Goal: Transaction & Acquisition: Purchase product/service

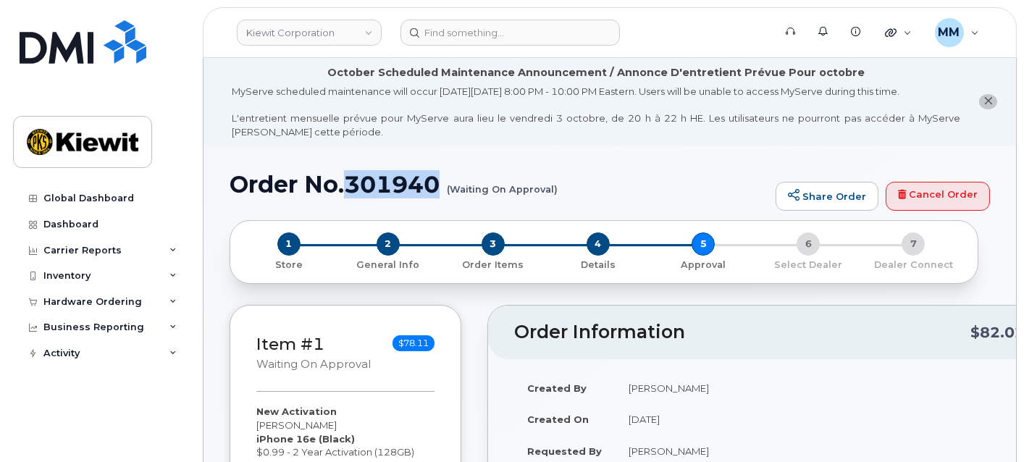
drag, startPoint x: 106, startPoint y: 298, endPoint x: 99, endPoint y: 317, distance: 20.2
click at [106, 298] on div "Hardware Ordering" at bounding box center [92, 302] width 99 height 12
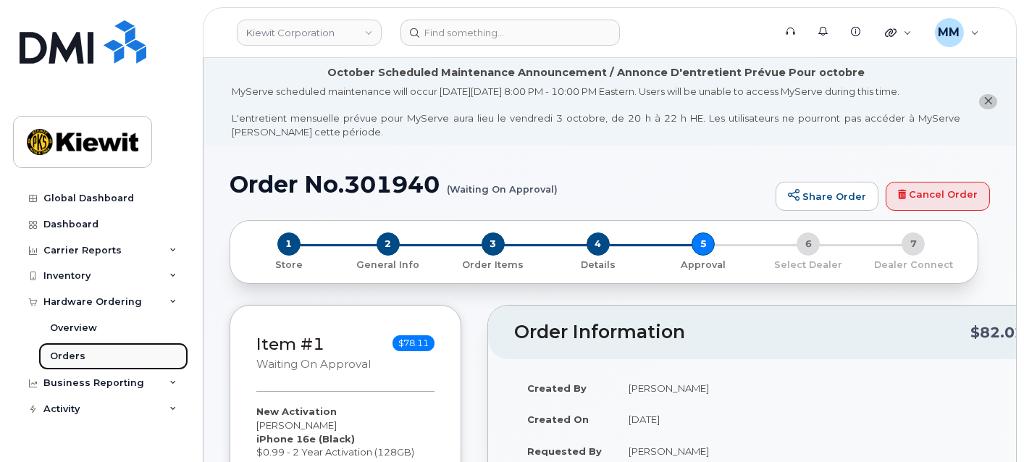
click at [87, 365] on link "Orders" at bounding box center [113, 357] width 150 height 28
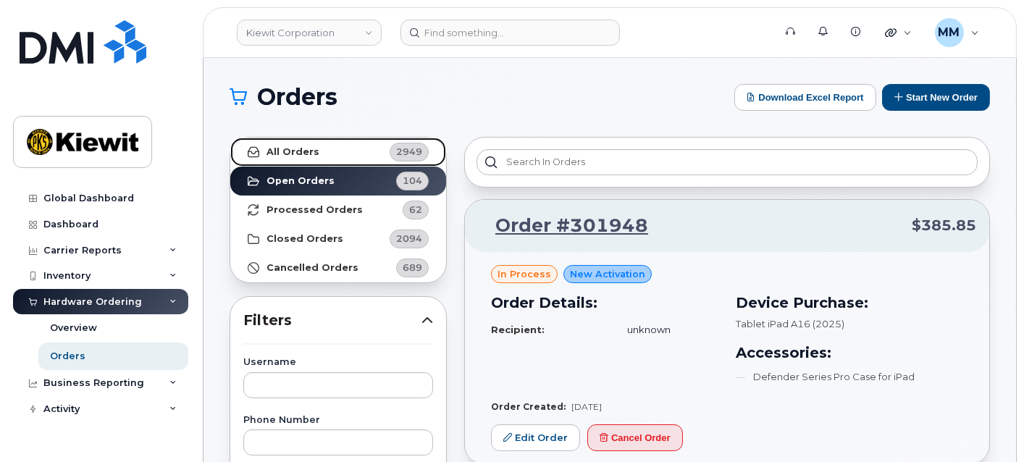
click at [310, 160] on link "All Orders 2949" at bounding box center [338, 152] width 216 height 29
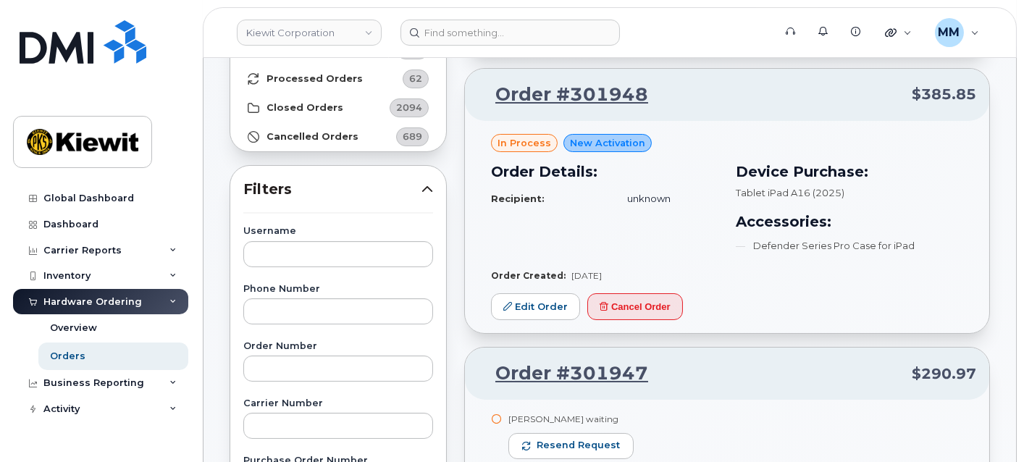
scroll to position [161, 0]
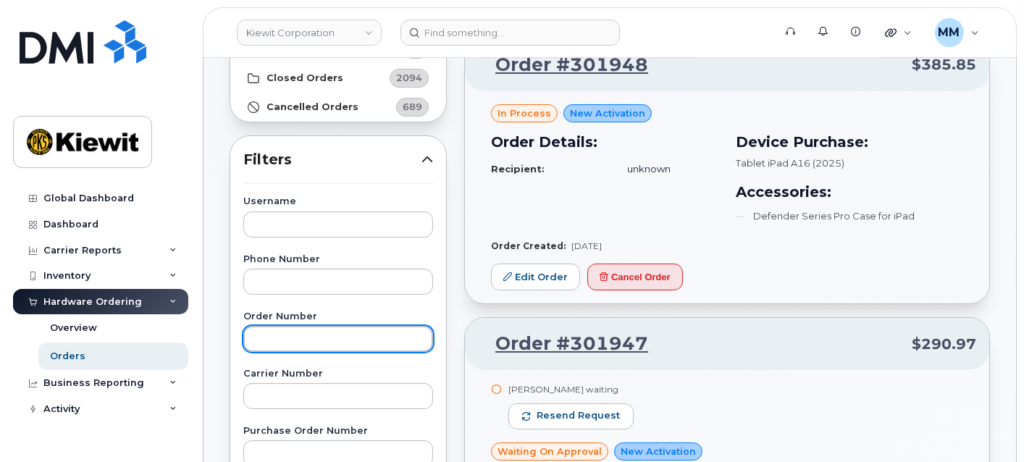
click at [323, 337] on input "text" at bounding box center [338, 339] width 190 height 26
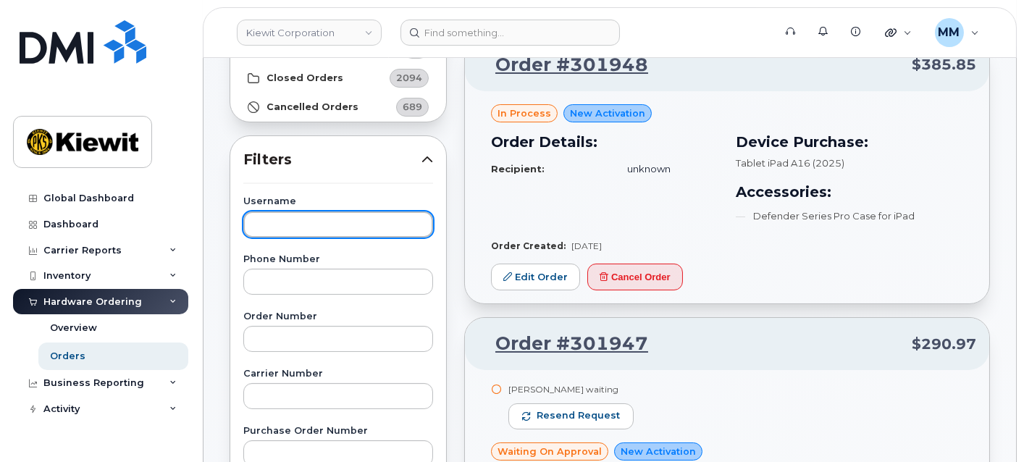
click at [302, 226] on input "text" at bounding box center [338, 224] width 190 height 26
paste input "Clayton Mcgahee"
type input "Clayton Mcgahee"
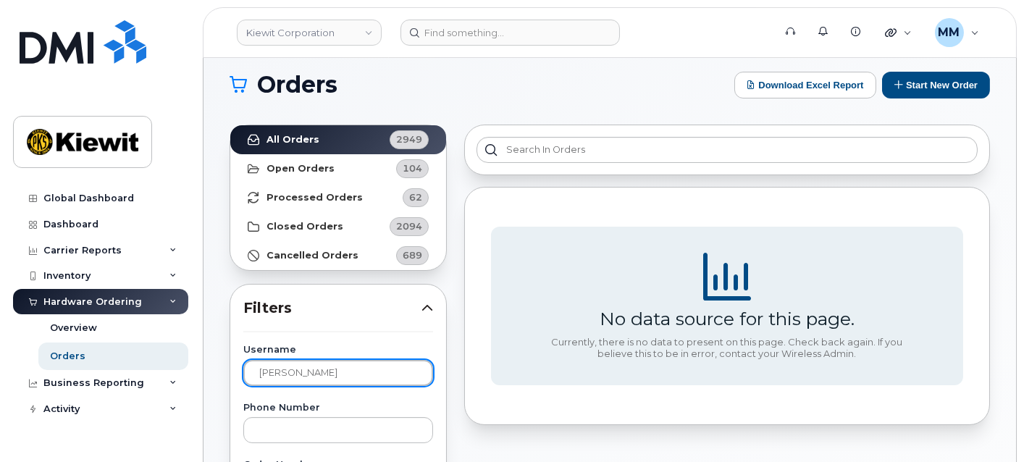
scroll to position [0, 0]
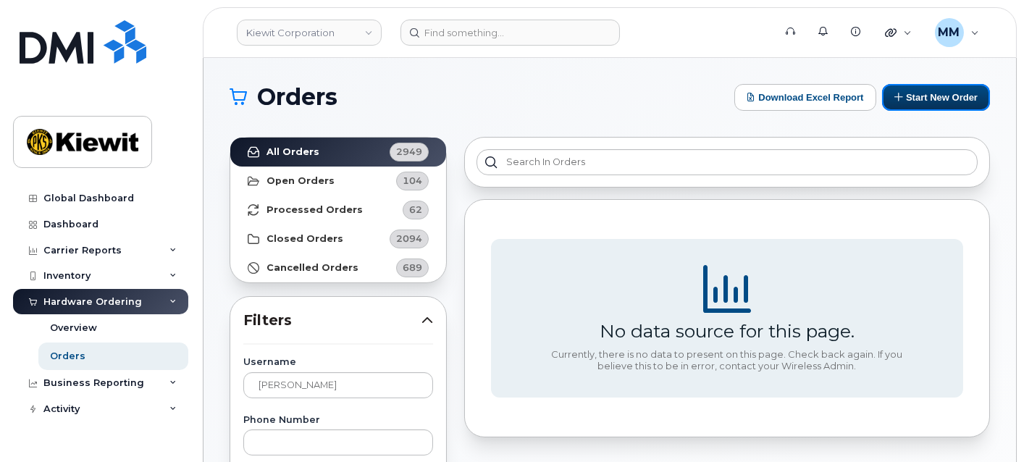
click at [938, 92] on button "Start New Order" at bounding box center [936, 97] width 108 height 27
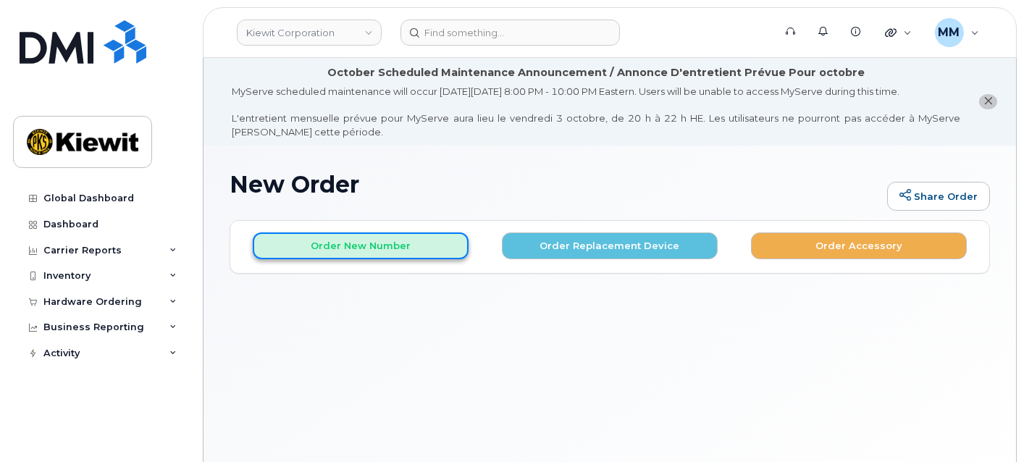
click at [362, 253] on button "Order New Number" at bounding box center [361, 245] width 216 height 27
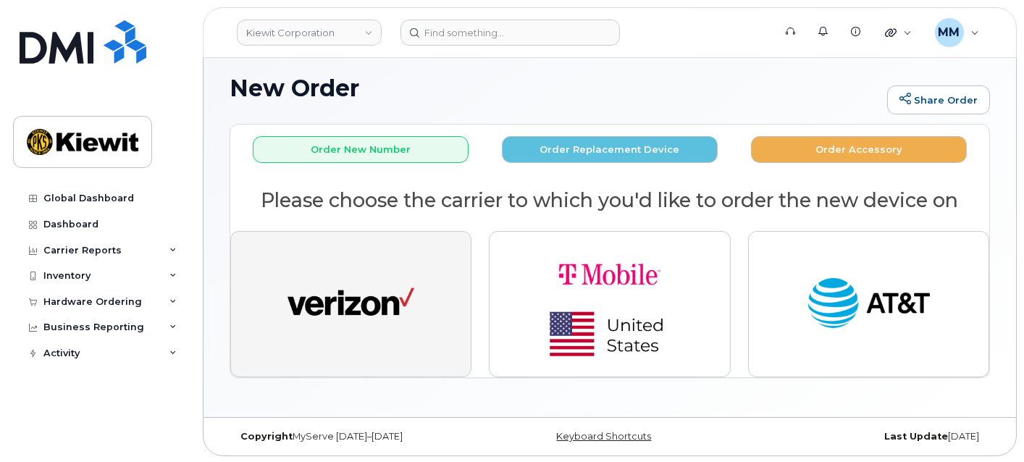
click at [377, 311] on img "button" at bounding box center [351, 304] width 127 height 65
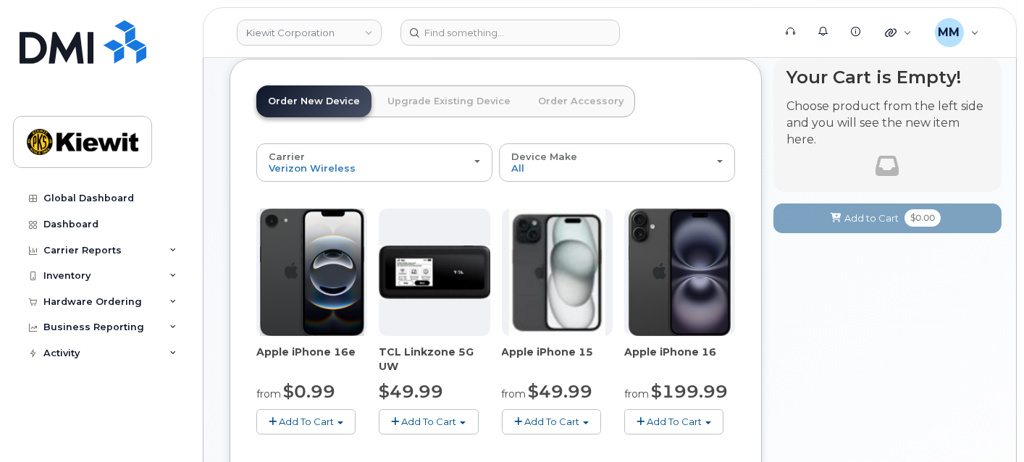
scroll to position [177, 0]
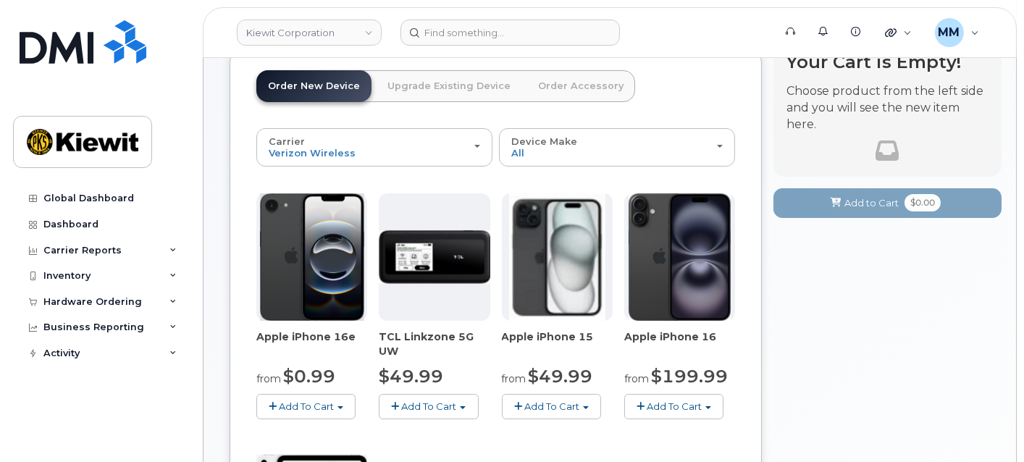
click at [330, 406] on span "Add To Cart" at bounding box center [306, 407] width 55 height 12
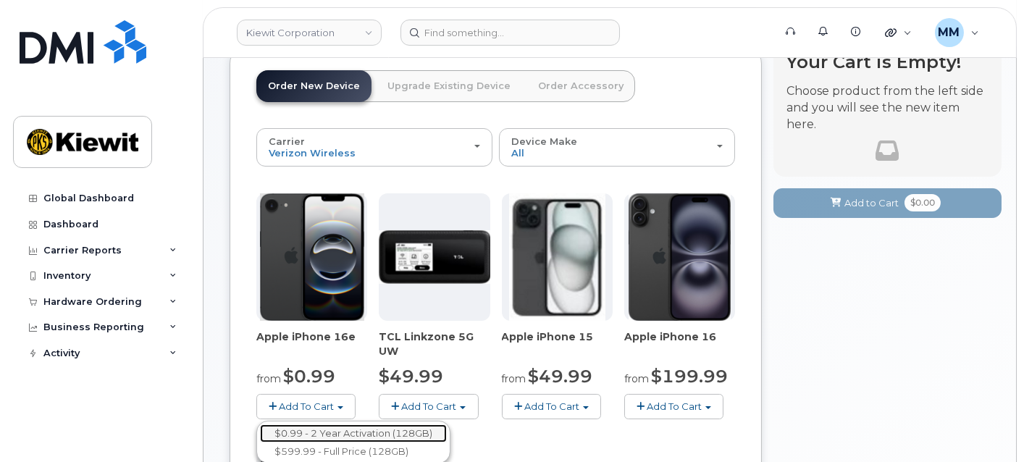
click at [319, 429] on link "$0.99 - 2 Year Activation (128GB)" at bounding box center [353, 433] width 187 height 18
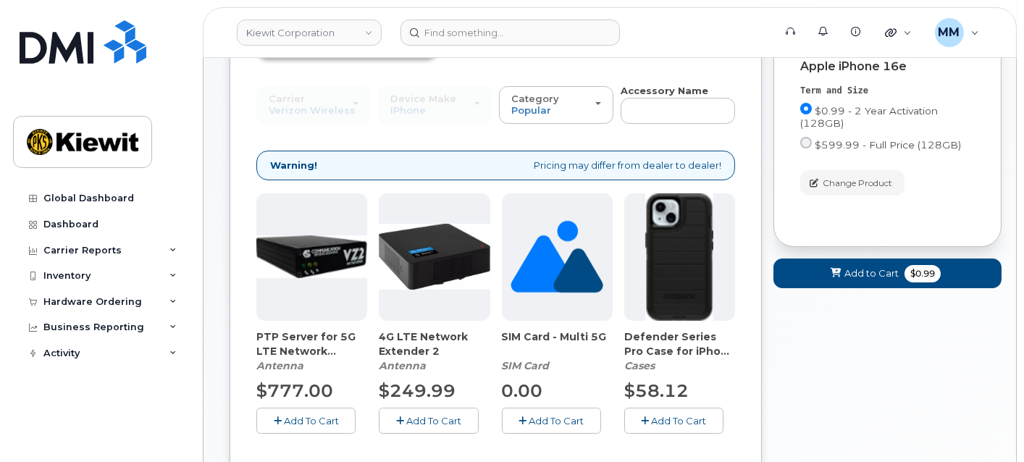
scroll to position [257, 0]
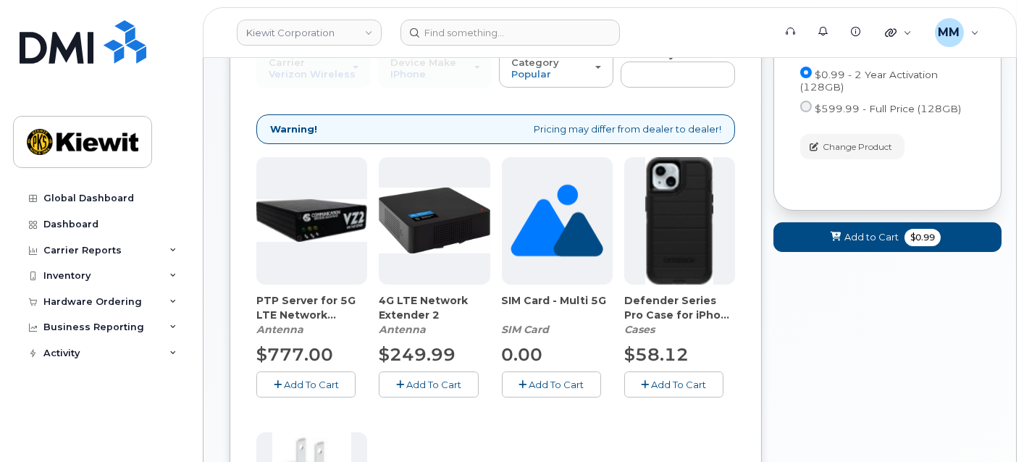
click at [676, 387] on span "Add To Cart" at bounding box center [678, 385] width 55 height 12
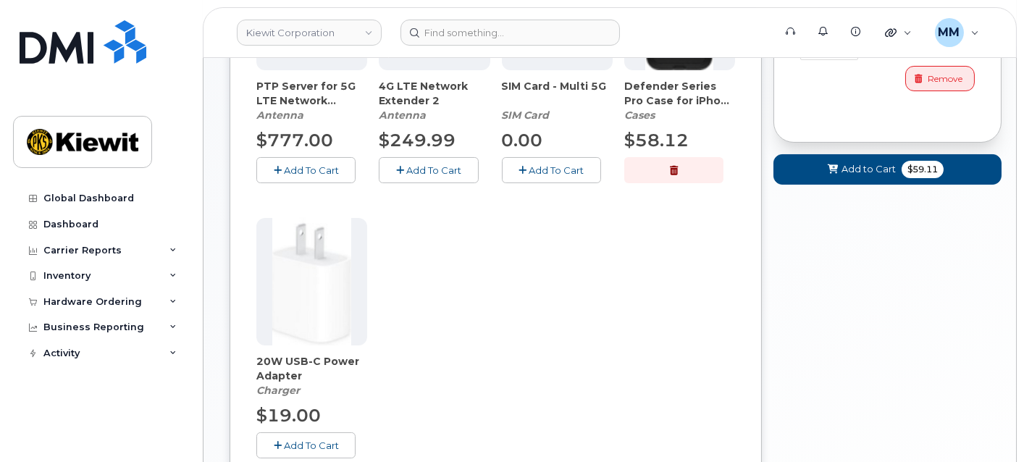
scroll to position [498, 0]
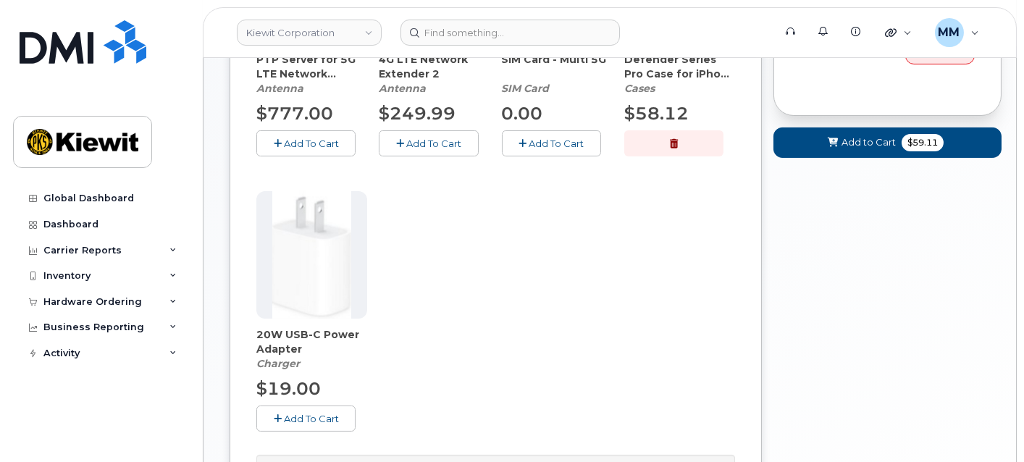
click at [317, 416] on span "Add To Cart" at bounding box center [311, 419] width 55 height 12
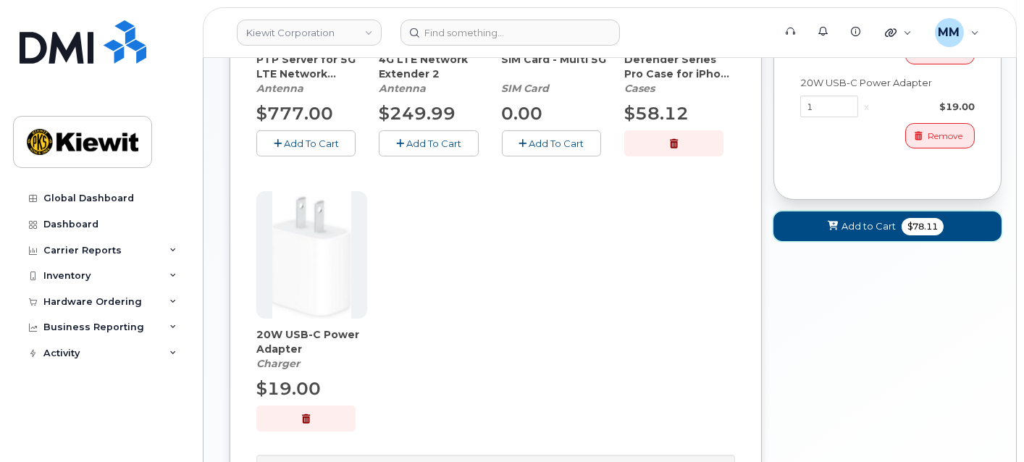
click at [842, 235] on button "Add to Cart $78.11" at bounding box center [888, 226] width 228 height 30
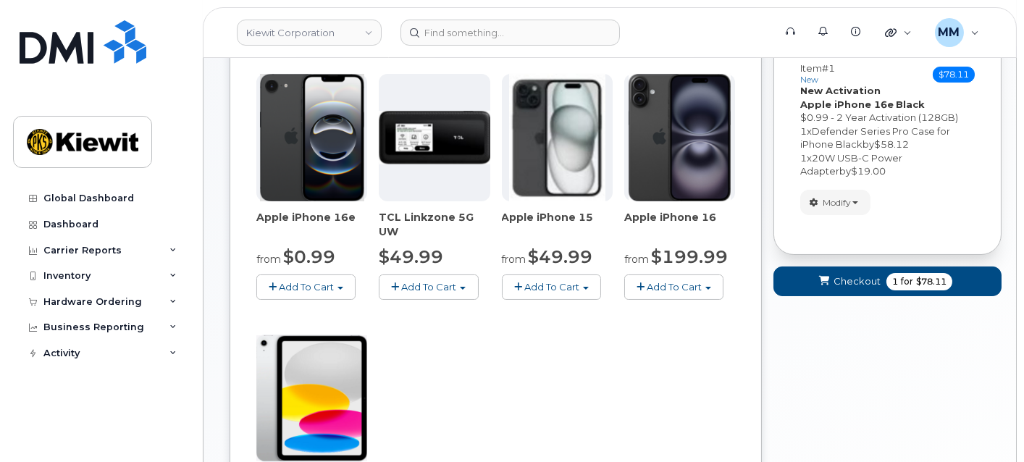
scroll to position [261, 0]
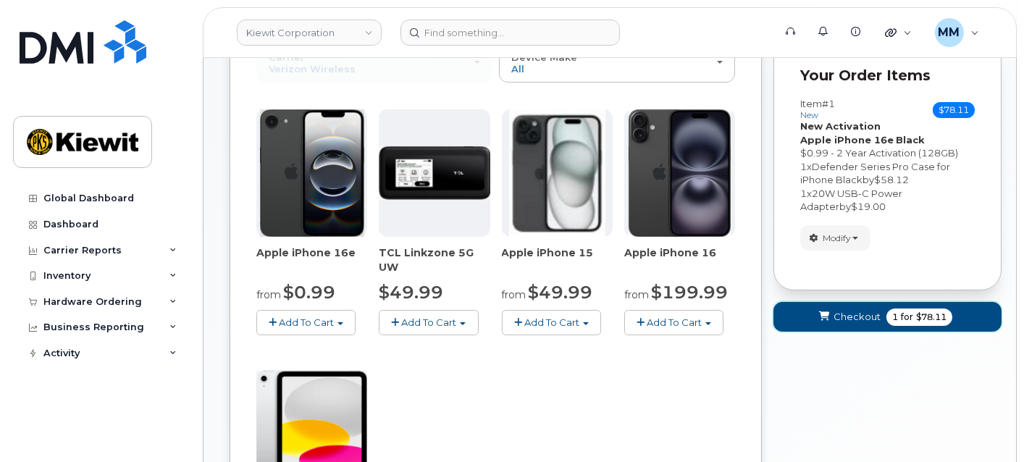
click at [837, 312] on span "Checkout" at bounding box center [857, 317] width 47 height 14
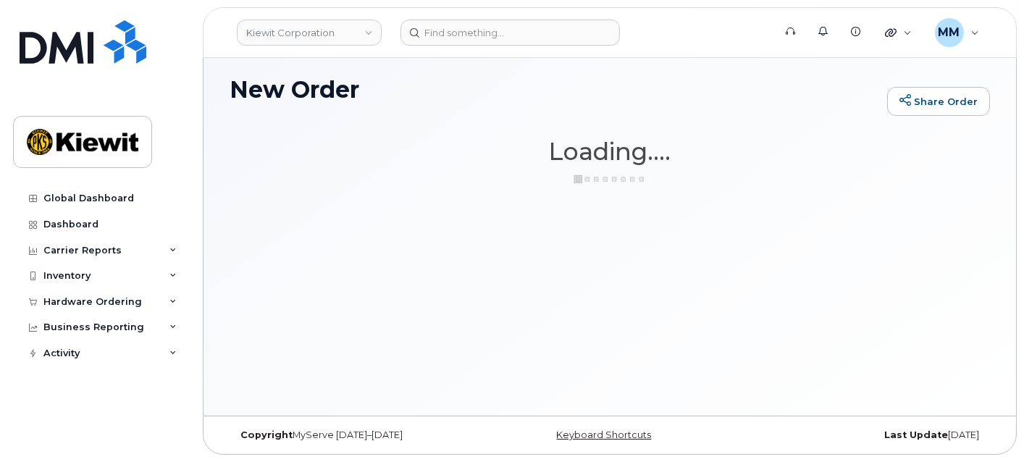
scroll to position [94, 0]
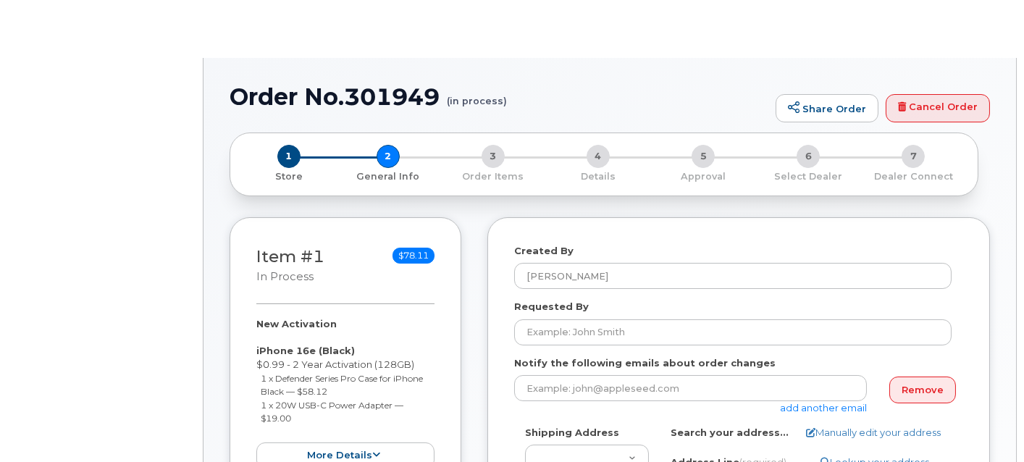
select select
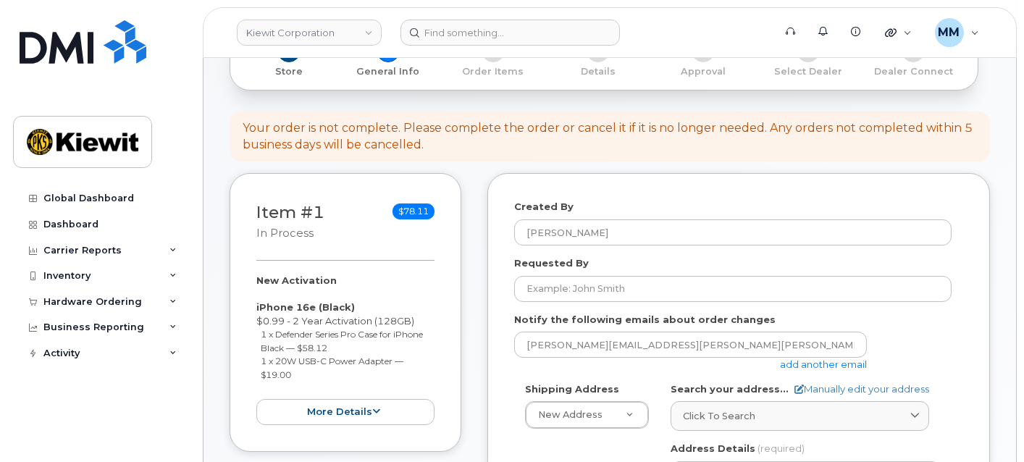
scroll to position [241, 0]
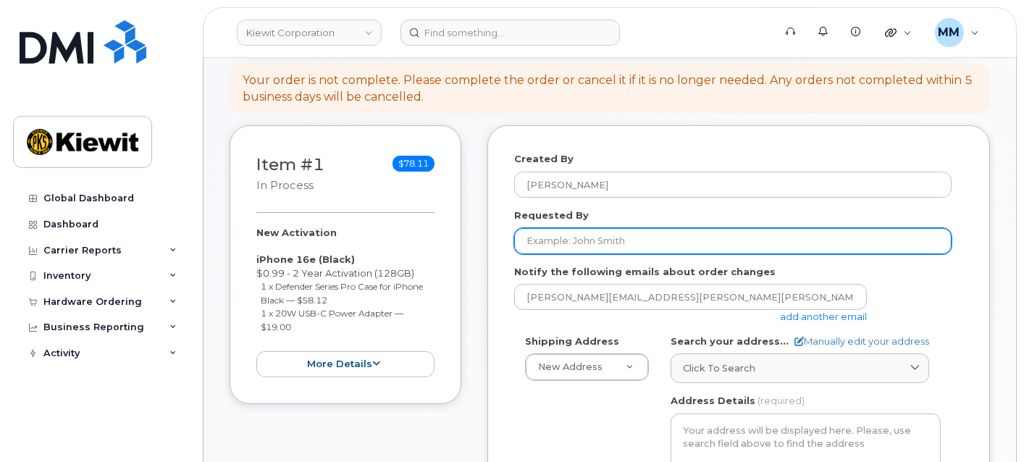
click at [612, 238] on input "Requested By" at bounding box center [732, 241] width 437 height 26
paste input "[PERSON_NAME]"
type input "[PERSON_NAME]"
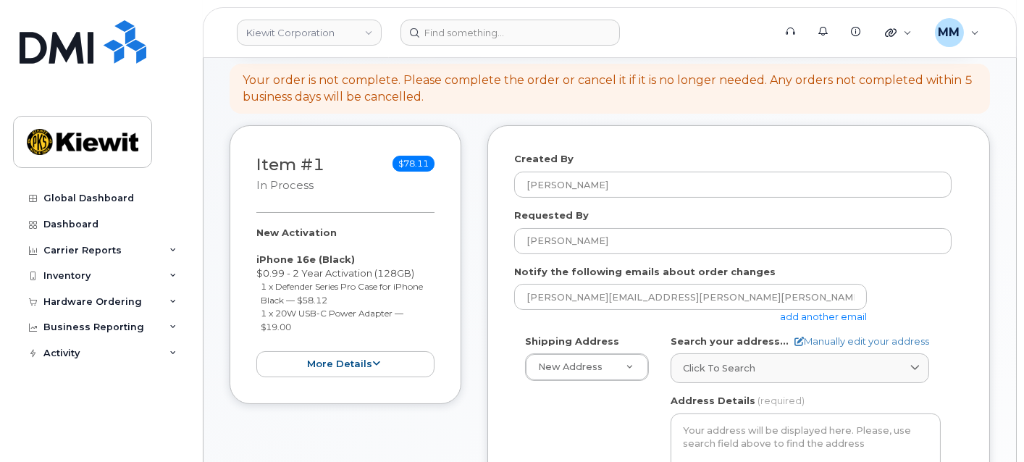
click at [819, 316] on link "add another email" at bounding box center [823, 317] width 87 height 12
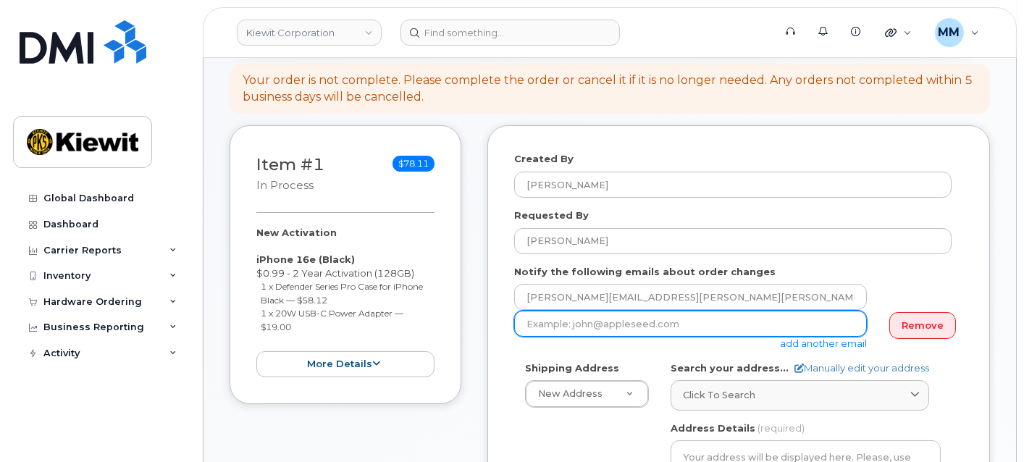
click at [678, 324] on input "email" at bounding box center [690, 324] width 353 height 26
paste input "Olivia.Keller"
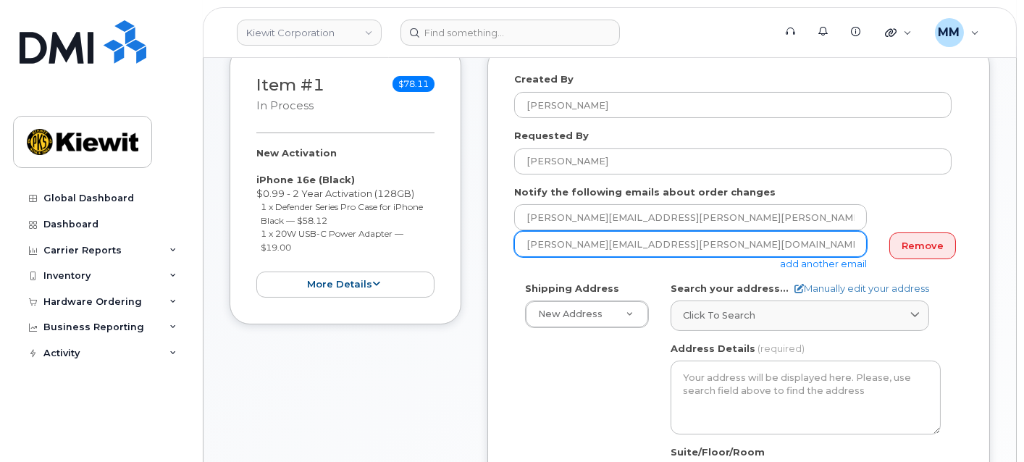
scroll to position [322, 0]
type input "Olivia.Keller@gmail.com"
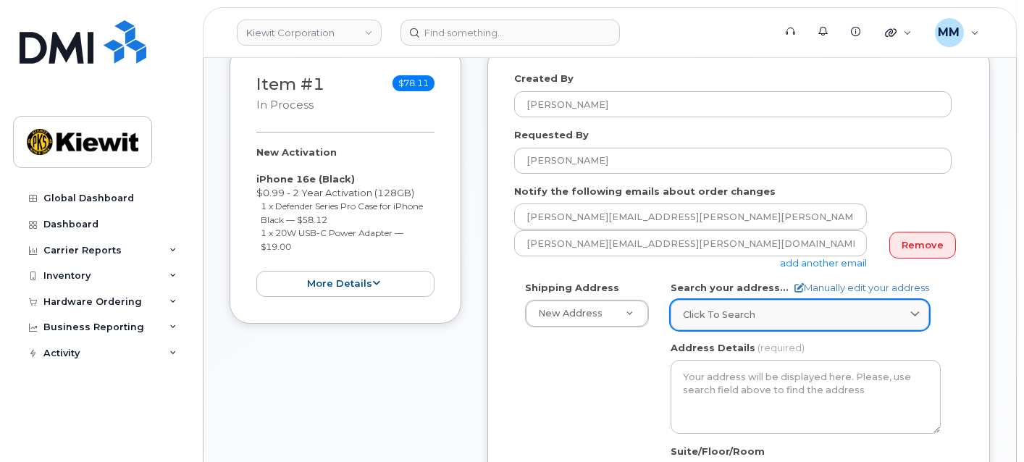
click at [761, 317] on div "Click to search" at bounding box center [800, 315] width 234 height 14
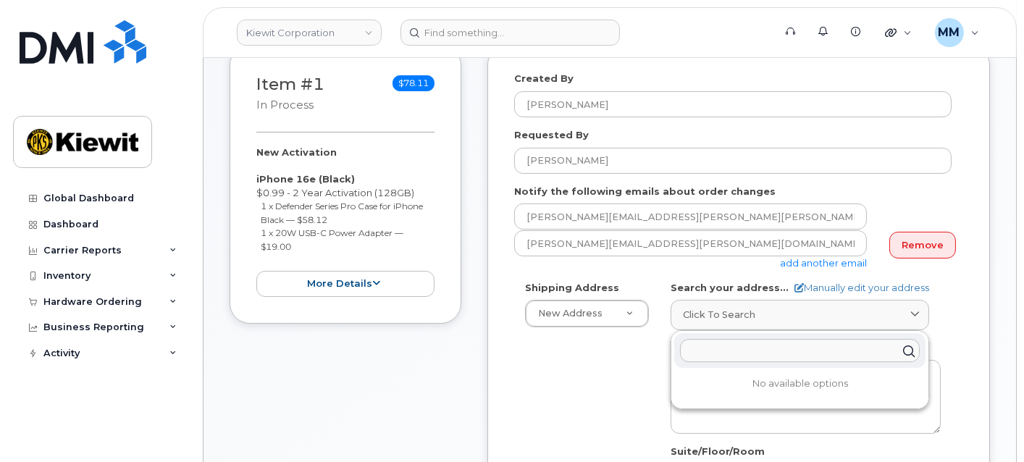
click at [722, 346] on input "text" at bounding box center [800, 351] width 240 height 23
paste input "33930 Weyerhaeuser Way S, Federal Way, WA 98001"
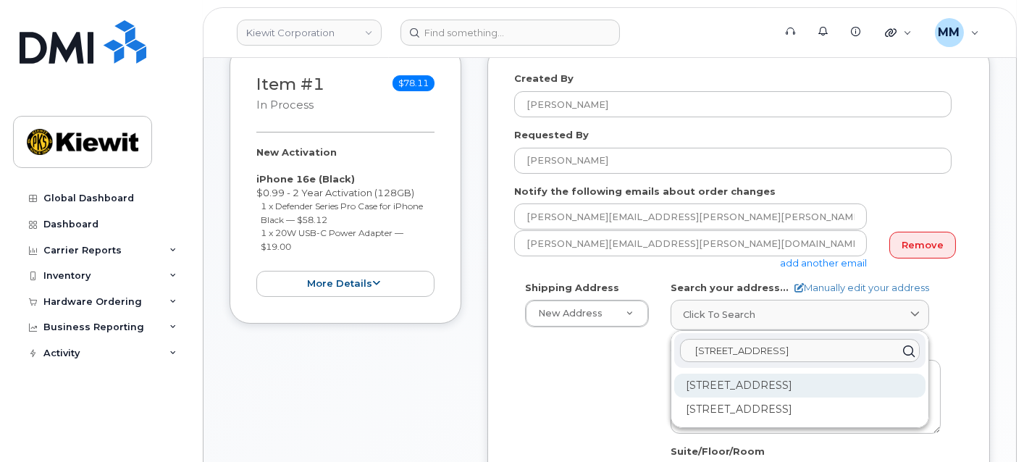
type input "33930 Weyerhaeuser Way S, Federal Way, WA 98001"
click at [724, 398] on div "33930 Weyerhaeuser Way S Federal Way WA 98001" at bounding box center [799, 386] width 251 height 24
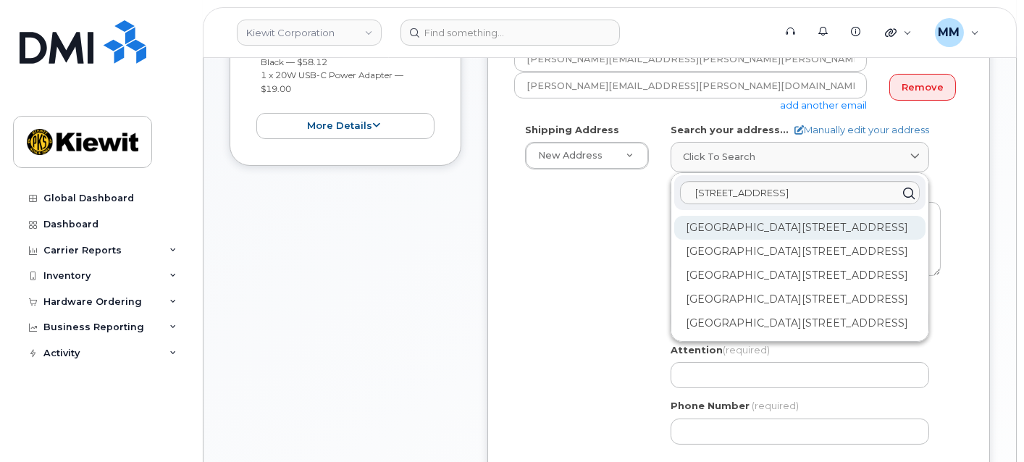
scroll to position [482, 0]
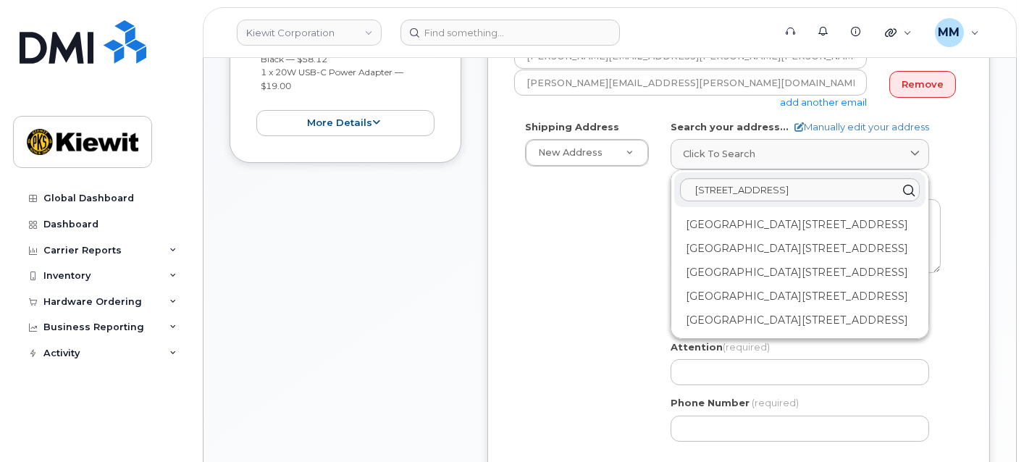
click at [550, 420] on div "Shipping Address New Address New Address 304 N Gulf Blvd AB Search your address…" at bounding box center [732, 286] width 437 height 332
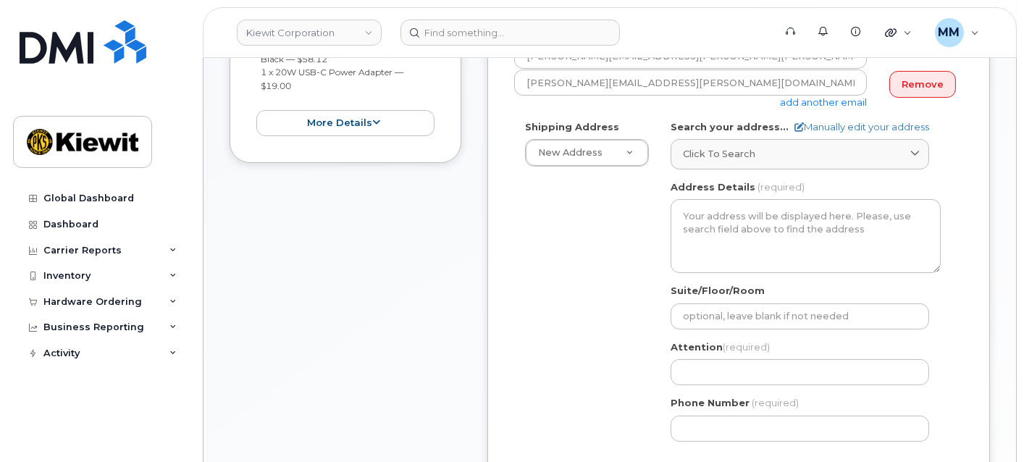
scroll to position [563, 0]
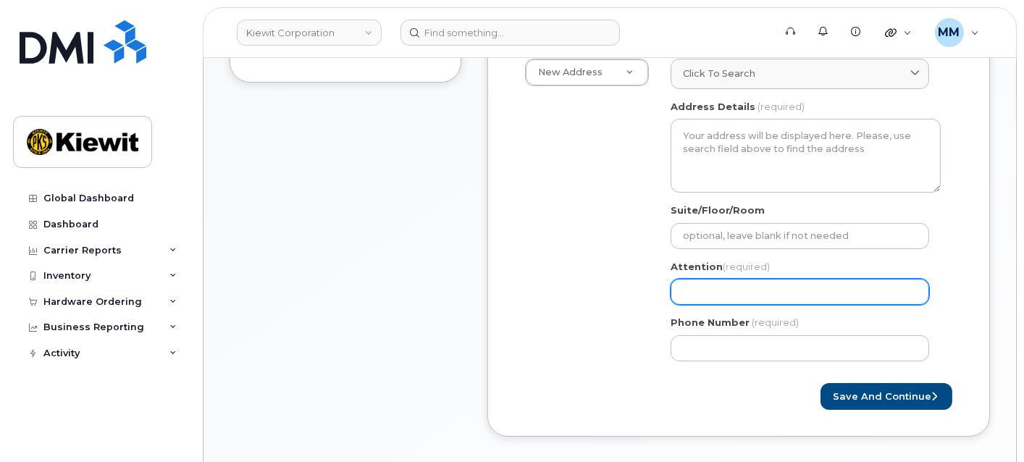
click at [742, 290] on input "Attention (required)" at bounding box center [800, 292] width 259 height 26
click at [687, 293] on input "Attention (required)" at bounding box center [800, 292] width 259 height 26
paste input "[PERSON_NAME]"
type input "[PERSON_NAME]"
select select
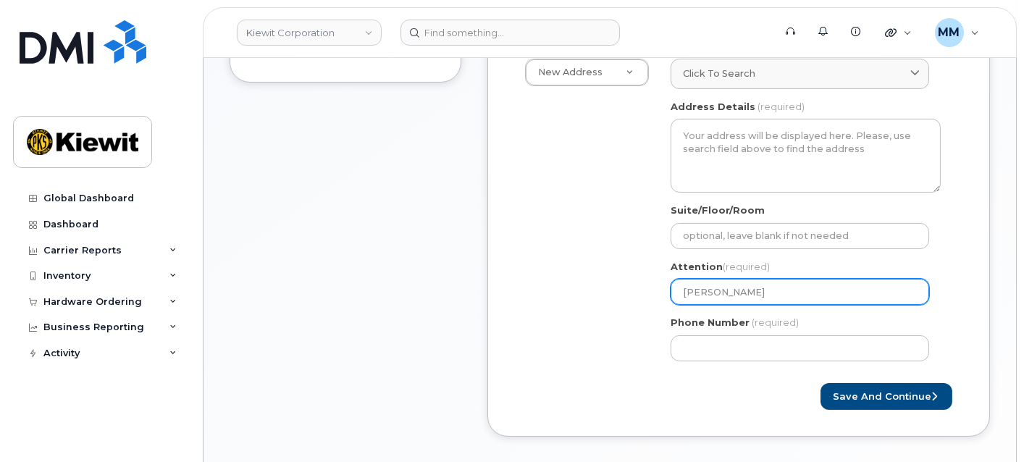
type input "Clayton Mcgahee a"
select select
type input "Clayton Mcgahee an"
select select
type input "Clayton Mcgahee and"
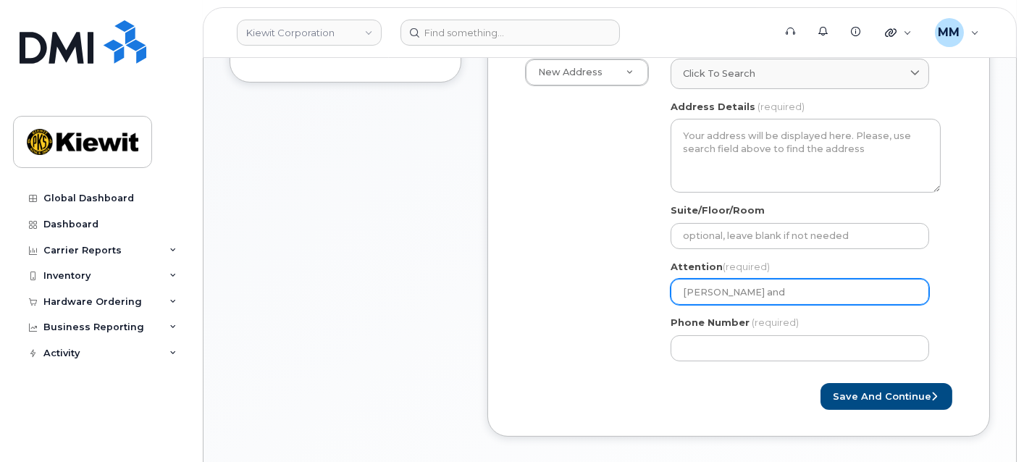
click at [819, 282] on input "Clayton Mcgahee and" at bounding box center [800, 292] width 259 height 26
paste input "Todd Wille"
select select
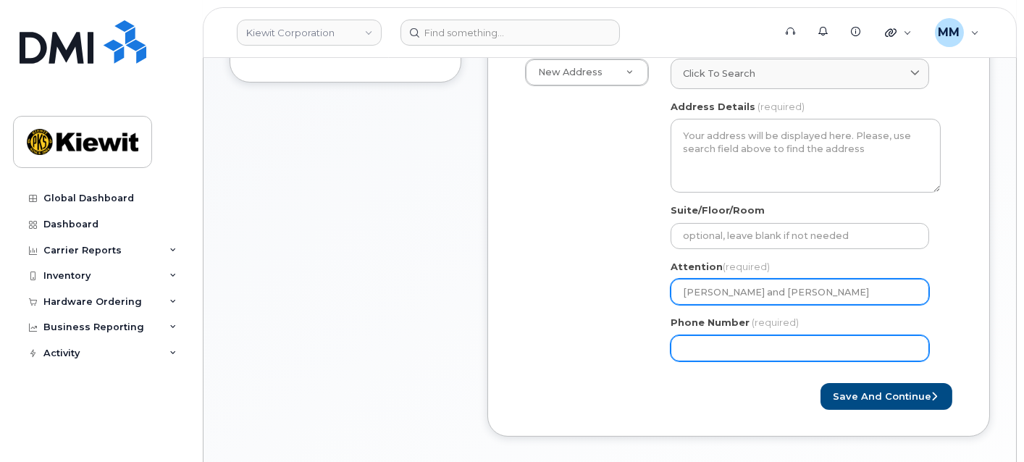
type input "Clayton Mcgahee and Todd Wille"
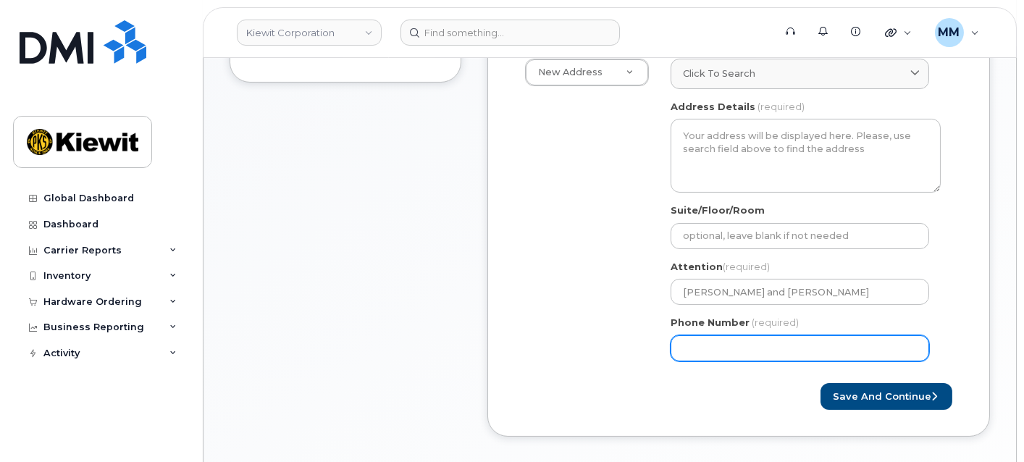
click at [776, 348] on input "Phone Number" at bounding box center [800, 348] width 259 height 26
type input "877772770"
select select
type input "8777727707"
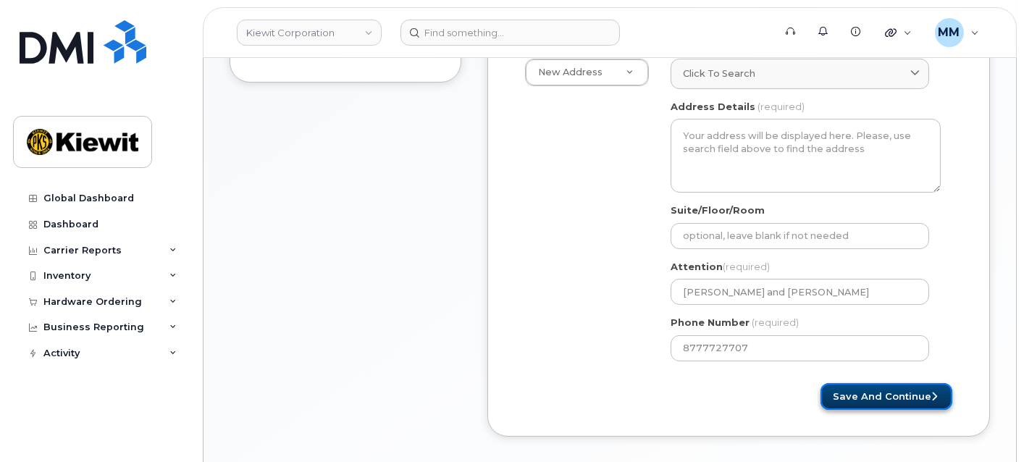
click at [889, 393] on button "Save and Continue" at bounding box center [887, 396] width 132 height 27
click at [871, 398] on button "Save and Continue" at bounding box center [887, 396] width 132 height 27
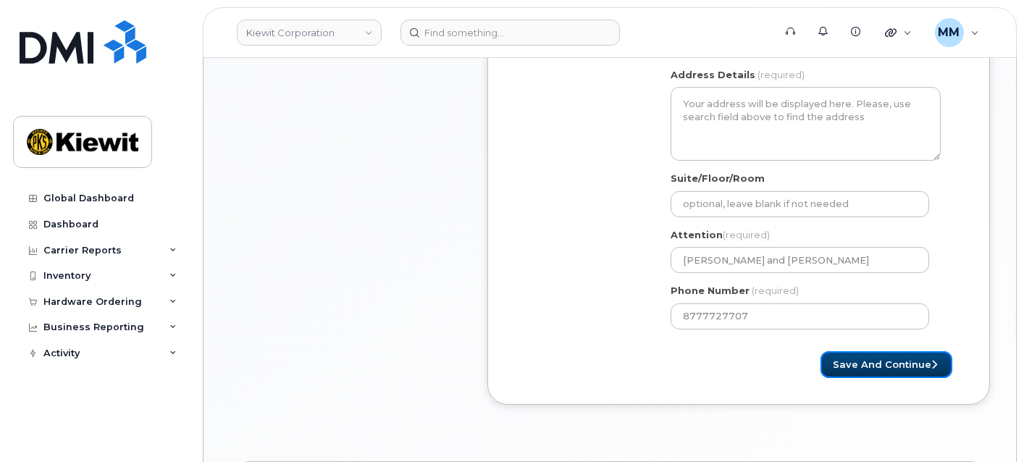
scroll to position [724, 0]
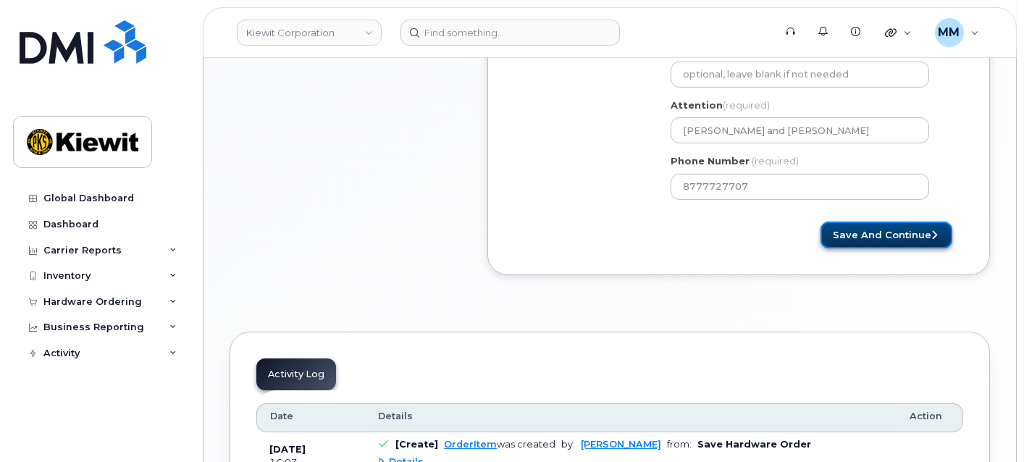
click at [902, 235] on button "Save and Continue" at bounding box center [887, 235] width 132 height 27
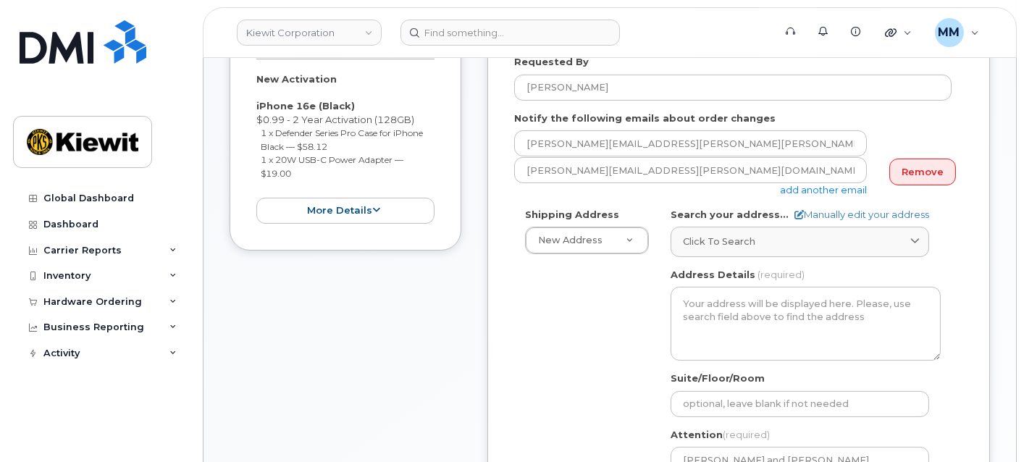
scroll to position [322, 0]
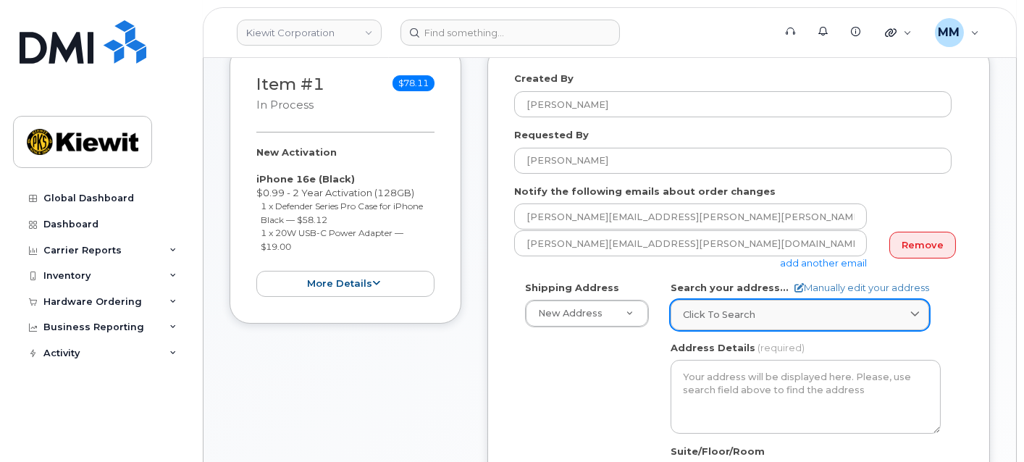
click at [774, 316] on div "Click to search" at bounding box center [800, 315] width 234 height 14
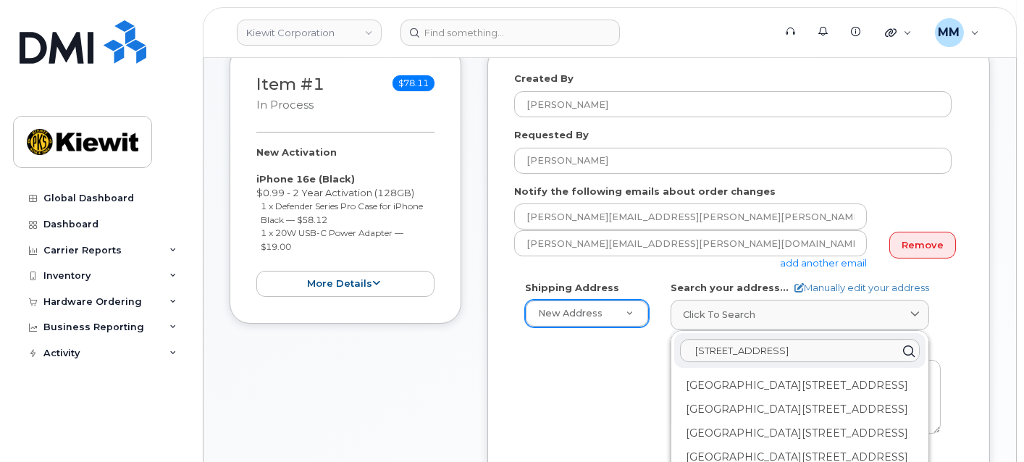
scroll to position [0, 0]
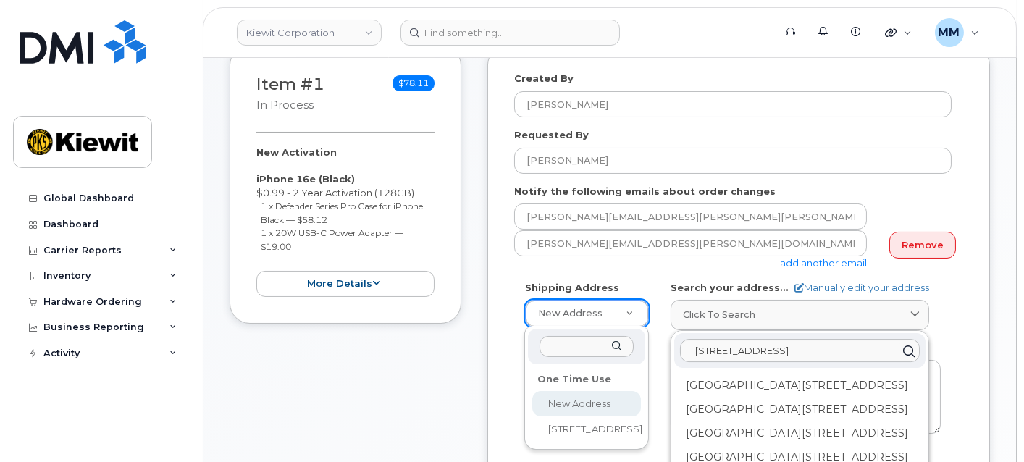
click at [602, 347] on input "text" at bounding box center [587, 346] width 94 height 21
type input "Todd Wille"
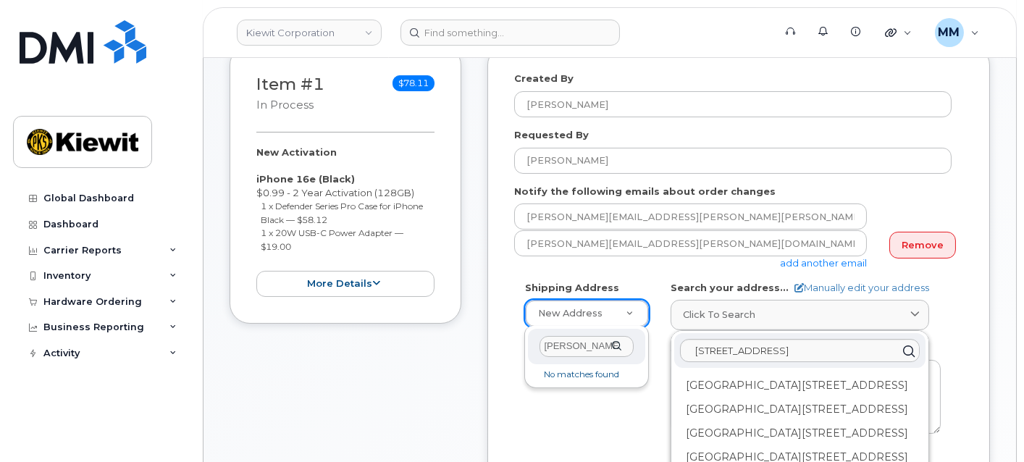
drag, startPoint x: 602, startPoint y: 347, endPoint x: 472, endPoint y: 353, distance: 130.5
click at [474, 353] on body "Kiewit Corporation Support Alerts Knowledge Base Quicklinks Suspend / Cancel De…" at bounding box center [512, 391] width 1024 height 1427
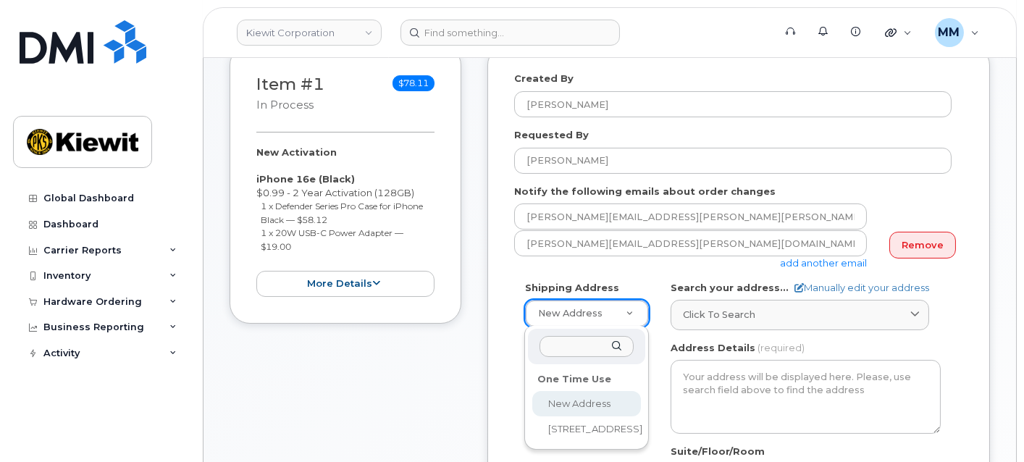
click at [573, 349] on input "text" at bounding box center [587, 346] width 94 height 21
paste input "33930 Weyerhaeuser Way S, Federal Way, WA 98001"
type input "33930 Weyerhaeuser Way S, Federal Way, WA 98001"
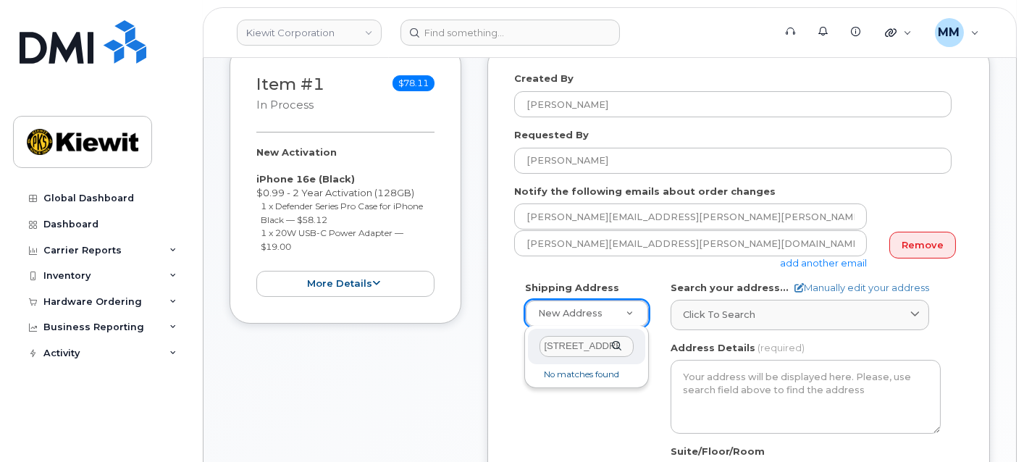
scroll to position [0, 153]
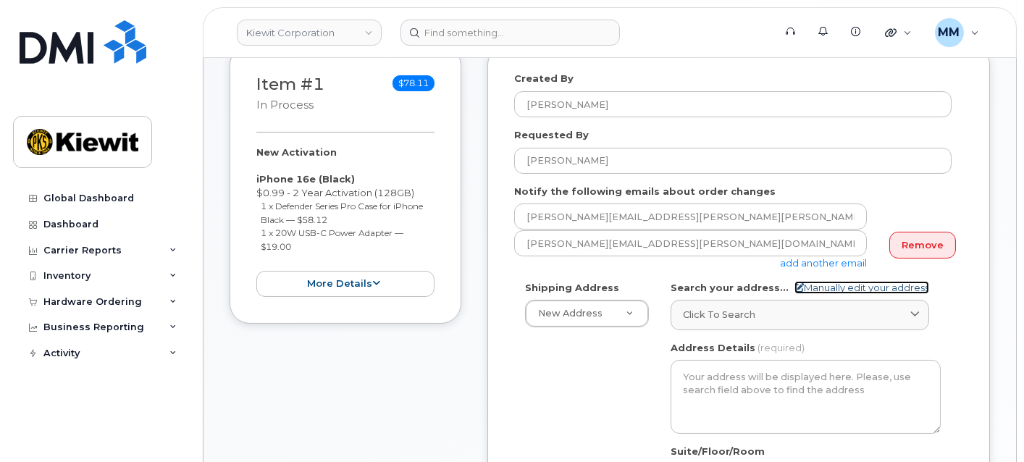
click at [892, 288] on link "Manually edit your address" at bounding box center [862, 288] width 135 height 14
select select
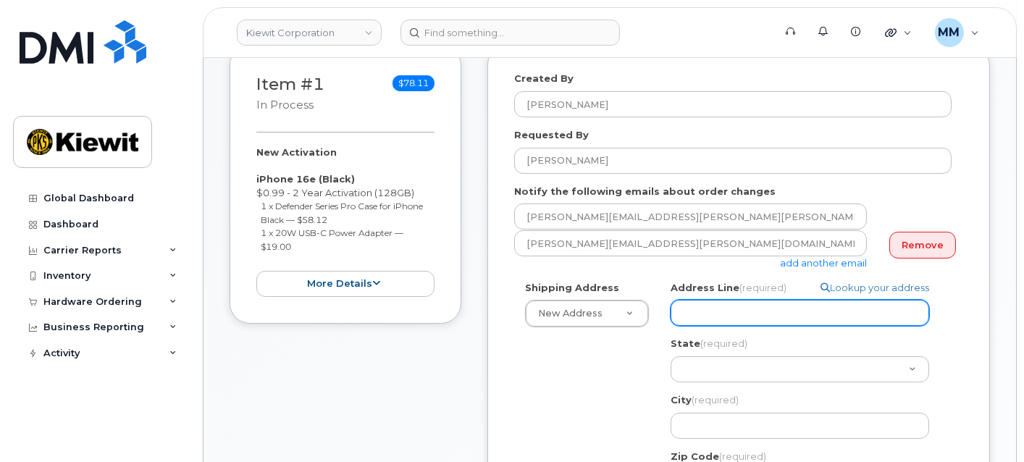
click at [705, 318] on input "Address Line (required)" at bounding box center [800, 313] width 259 height 26
paste input "33930 Weyerhaeuser Way S, Federal Way, WA 98001"
type input "33930 Weyerhaeuser Way S, Federal Way, WA 98001"
select select
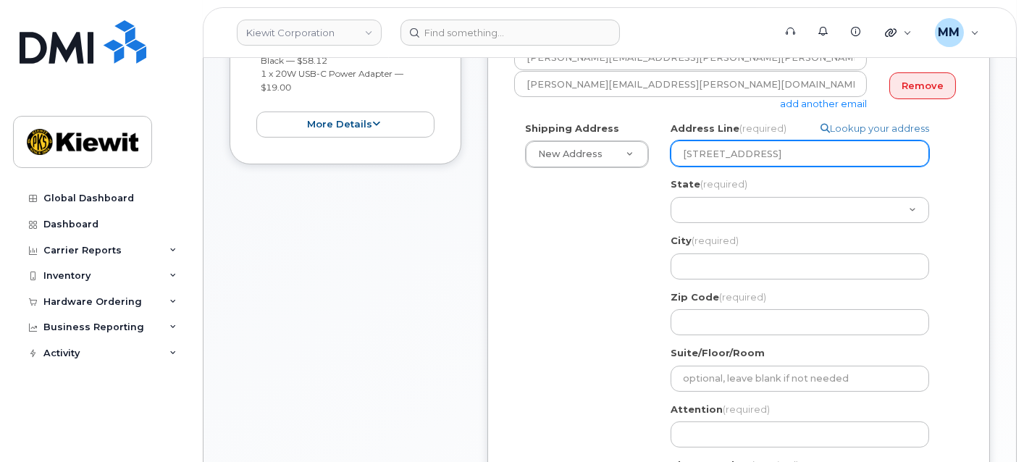
scroll to position [482, 0]
drag, startPoint x: 803, startPoint y: 154, endPoint x: 859, endPoint y: 148, distance: 56.8
click at [859, 148] on input "33930 Weyerhaeuser Way S, Federal Way, WA 98001" at bounding box center [800, 152] width 259 height 26
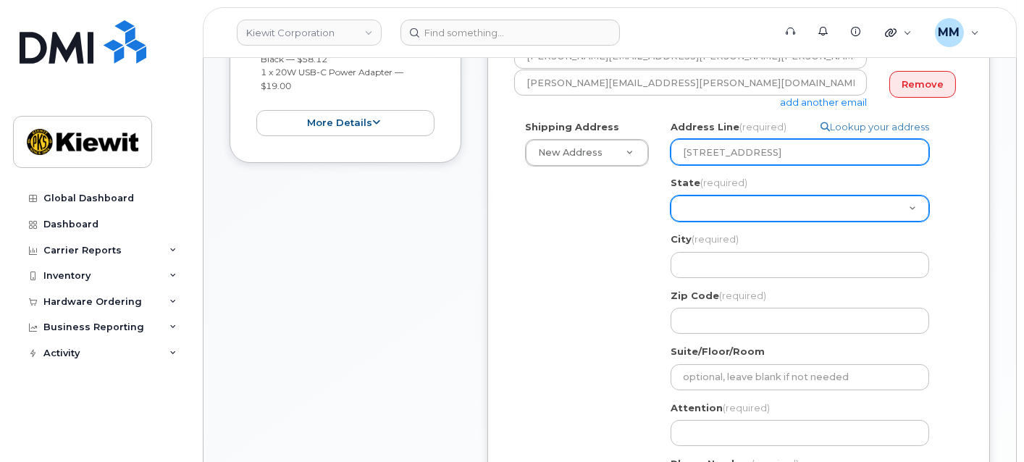
type input "33930 Weyerhaeuser Way S, Federal Way, WA 98001"
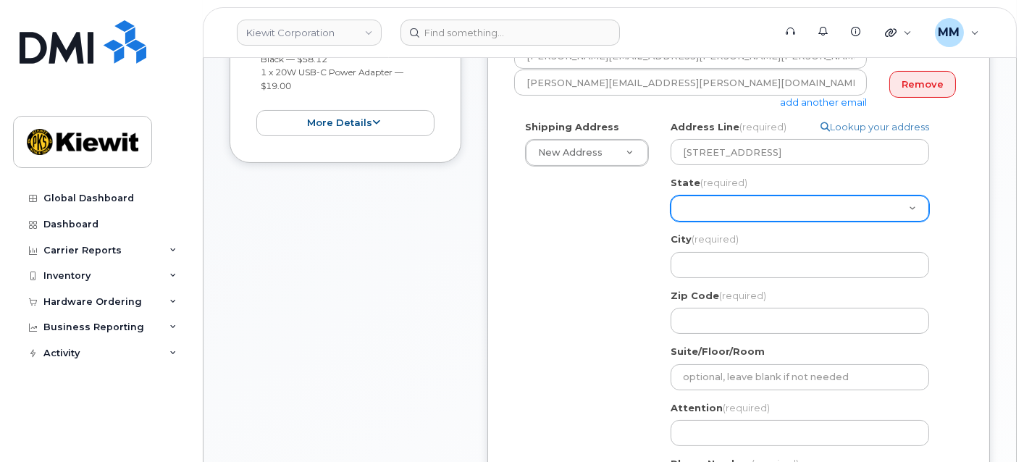
scroll to position [0, 0]
click at [755, 211] on select "Alabama Alaska American Samoa Arizona Arkansas California Colorado Connecticut …" at bounding box center [800, 209] width 259 height 26
select select "WA"
click at [671, 196] on select "Alabama Alaska American Samoa Arizona Arkansas California Colorado Connecticut …" at bounding box center [800, 209] width 259 height 26
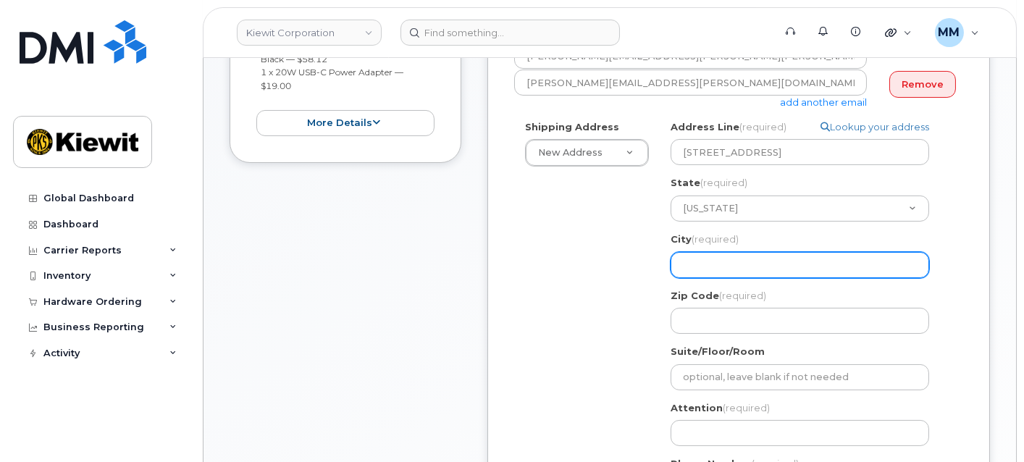
click at [716, 267] on input "City (required)" at bounding box center [800, 265] width 259 height 26
paste input "Federal Way"
select select
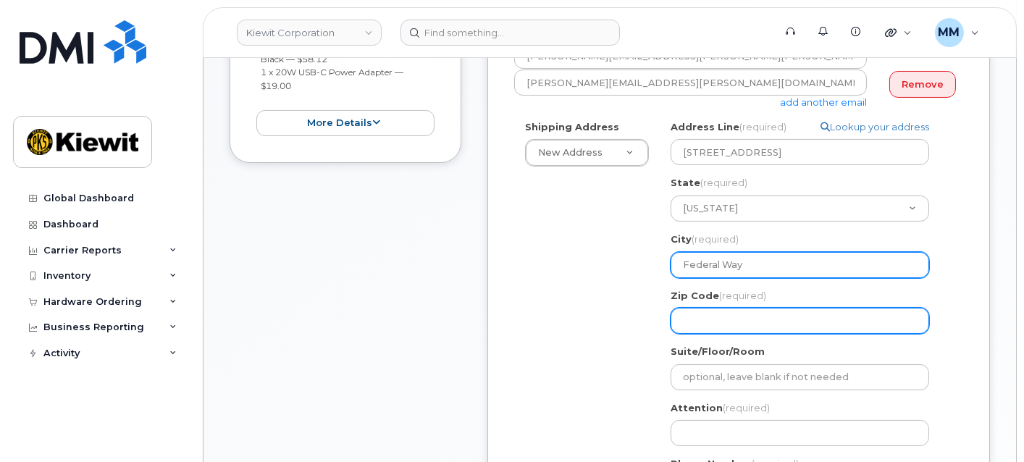
type input "Federal Way"
click at [719, 316] on input "Zip Code (required)" at bounding box center [800, 321] width 259 height 26
select select
type input "9"
select select
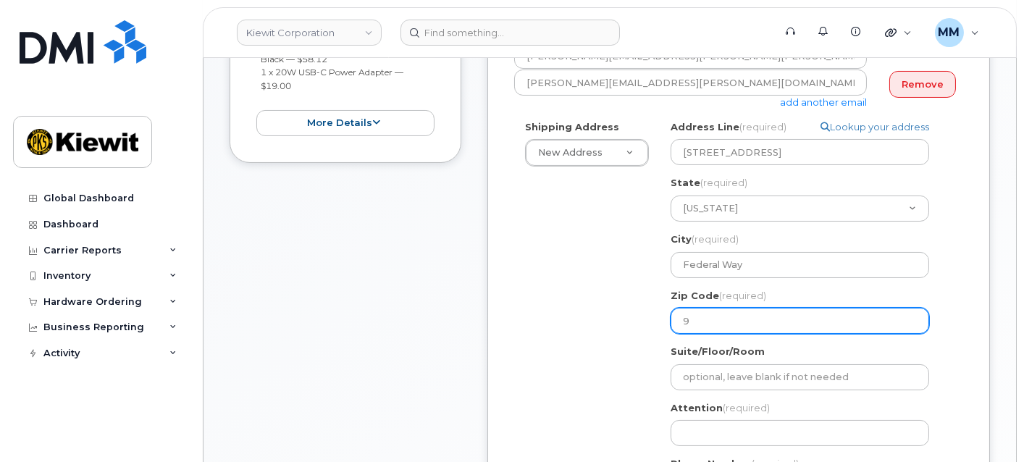
type input "98"
select select
type input "980"
select select
type input "9800"
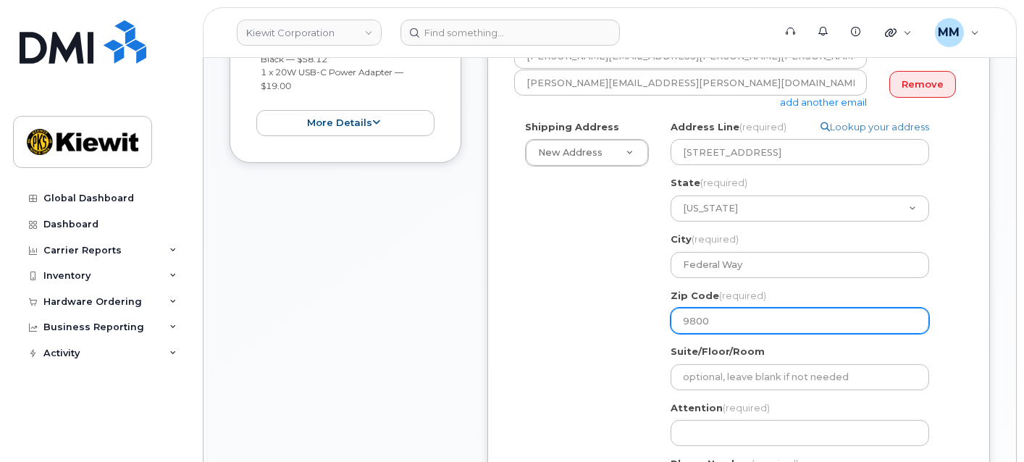
select select
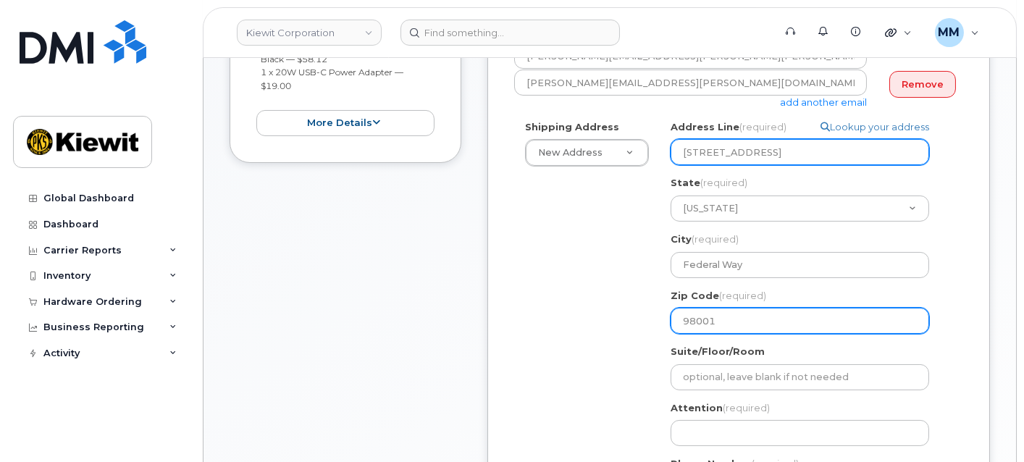
type input "98001"
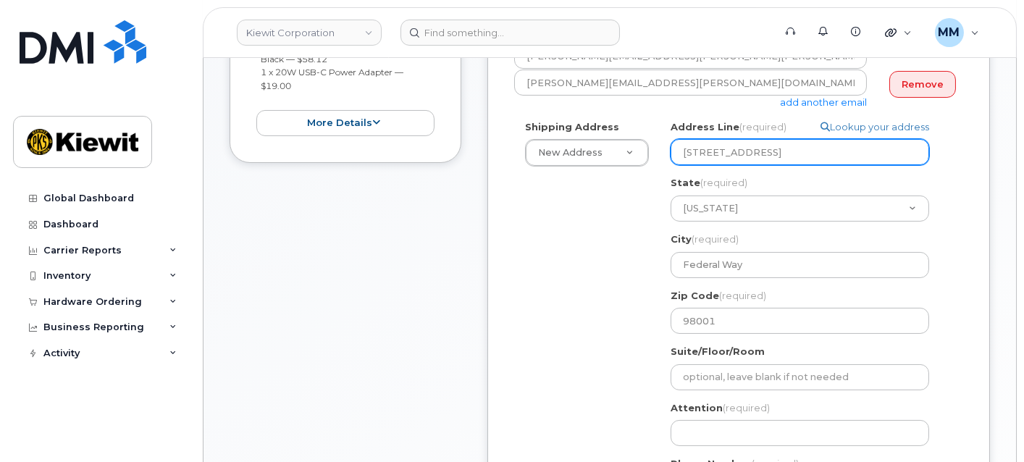
scroll to position [0, 18]
drag, startPoint x: 817, startPoint y: 156, endPoint x: 986, endPoint y: 156, distance: 169.5
click at [986, 156] on div "Created By Michael Manahan Requested By Clayton Mcgahee Notify the following em…" at bounding box center [738, 230] width 503 height 693
select select
type input "33930 Weyerhaeuser Way S"
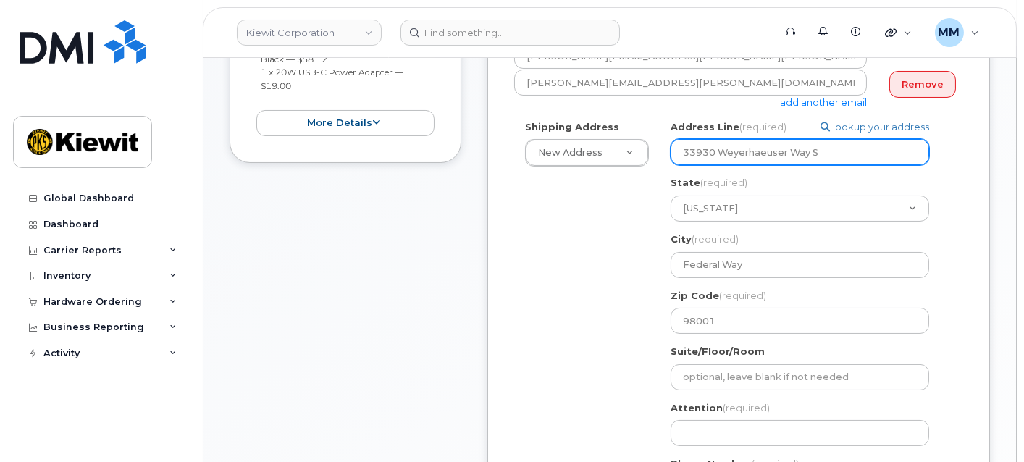
scroll to position [0, 0]
select select
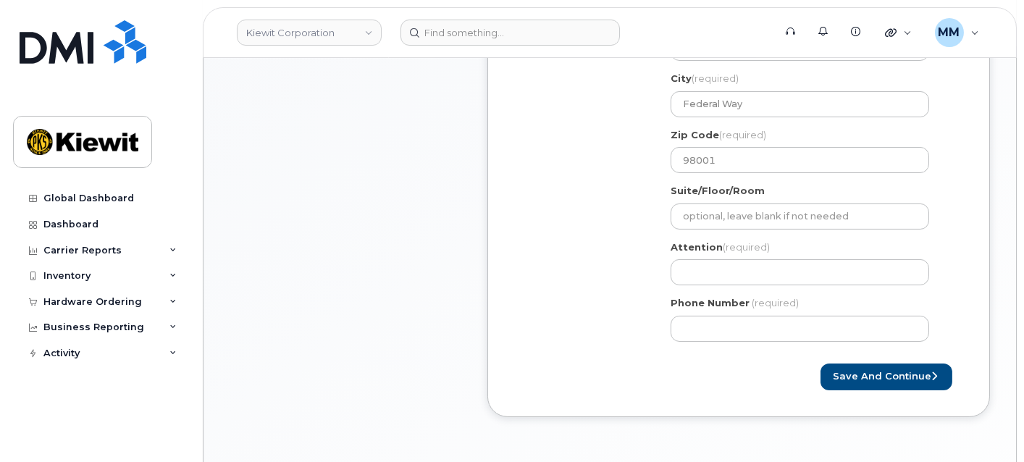
scroll to position [643, 0]
type input "33930 Weyerhaeuser Way S."
click at [694, 268] on input "Attention (required)" at bounding box center [800, 272] width 259 height 26
paste input "Clayton Mcgahee"
type input "Clayton Mcgahee"
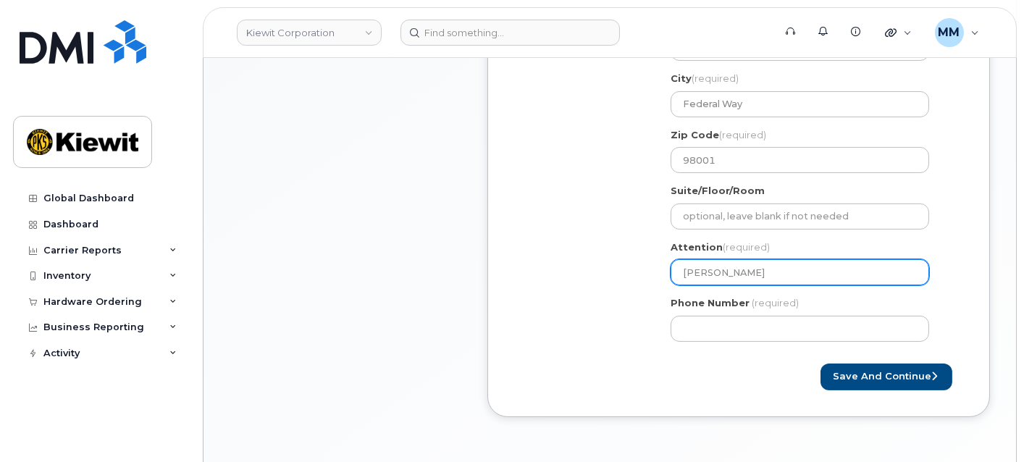
select select
type input "Clayton Mcgahee"
select select
type input "Clayton Mcgahee a"
select select
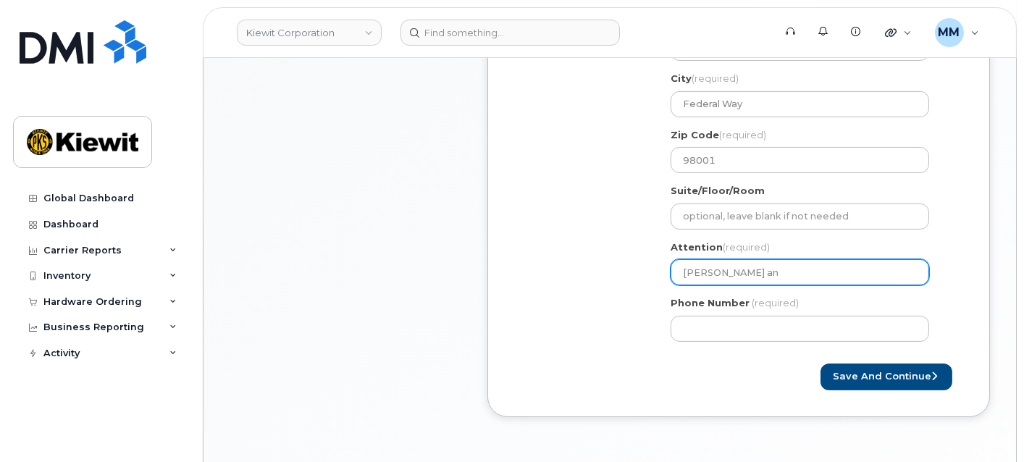
type input "Clayton Mcgahee and"
select select
type input "Clayton Mcgahee and"
click at [829, 269] on input "Clayton Mcgahee and" at bounding box center [800, 272] width 259 height 26
paste input "Todd Wille"
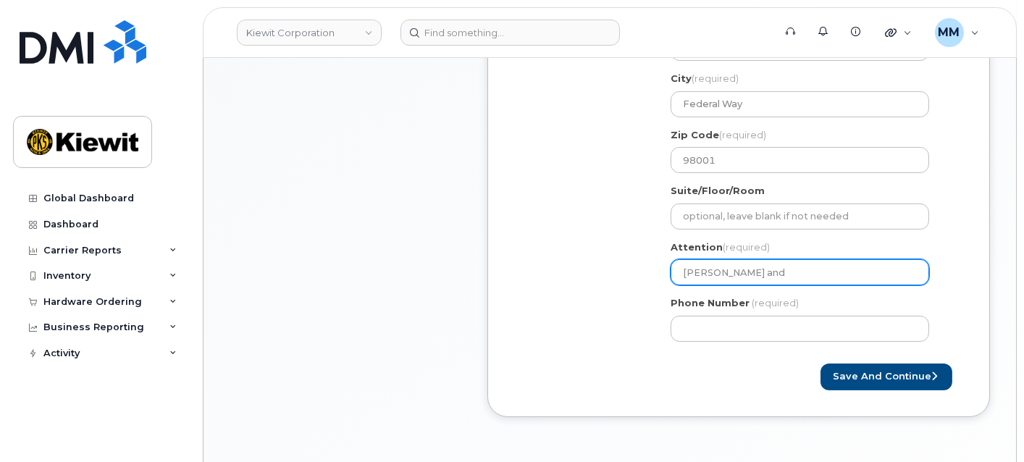
select select
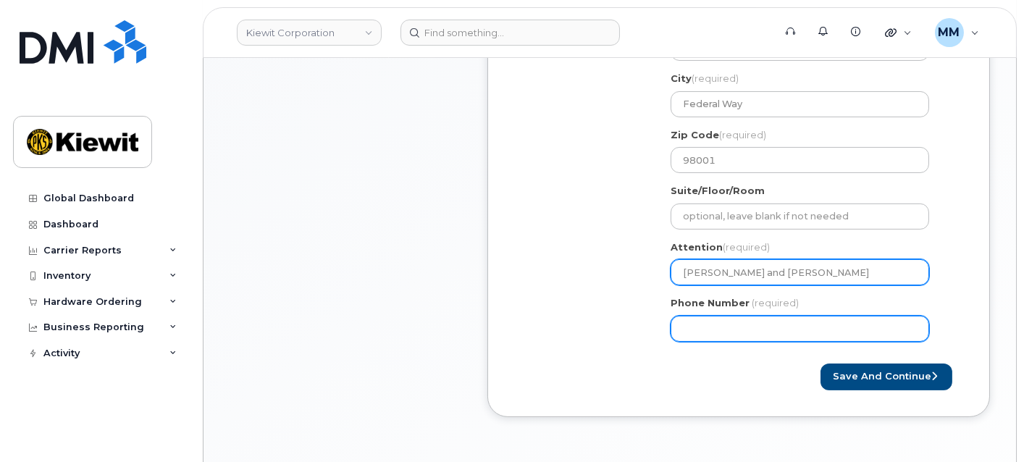
type input "Clayton Mcgahee and Todd Wille"
click at [728, 330] on input "Phone Number" at bounding box center [800, 329] width 259 height 26
type input "877727707"
click at [705, 327] on input "877727707" at bounding box center [800, 329] width 259 height 26
select select
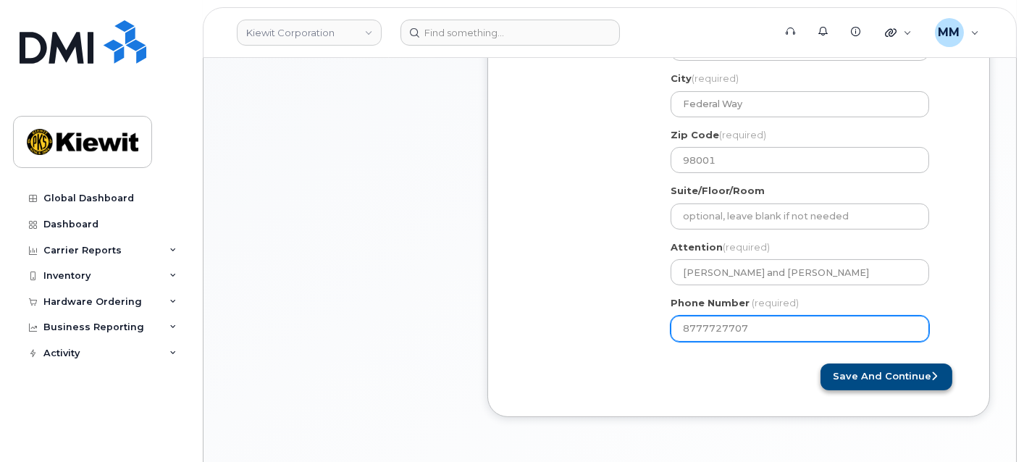
type input "8777727707"
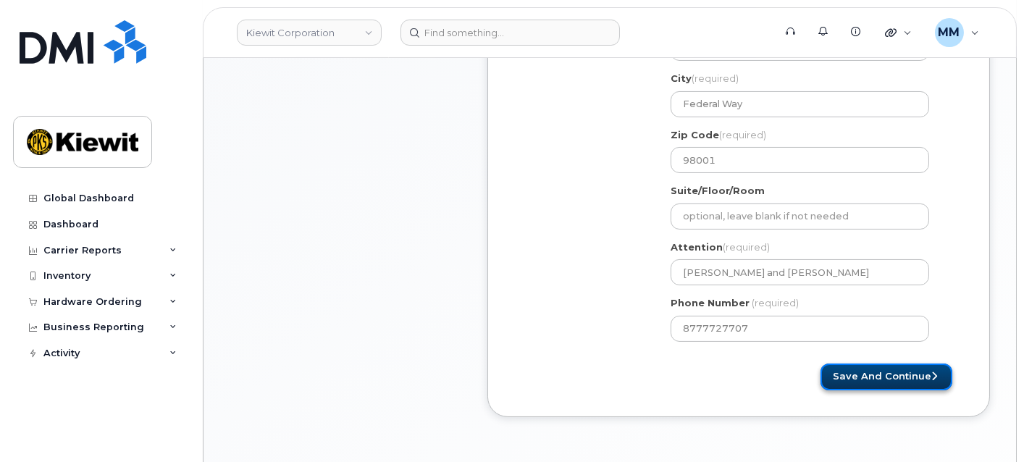
click at [853, 371] on button "Save and Continue" at bounding box center [887, 377] width 132 height 27
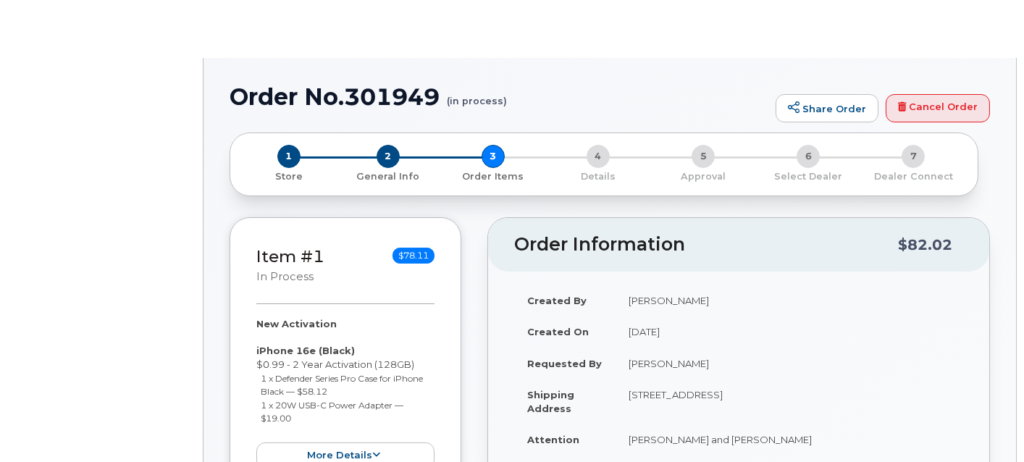
radio input "true"
select select
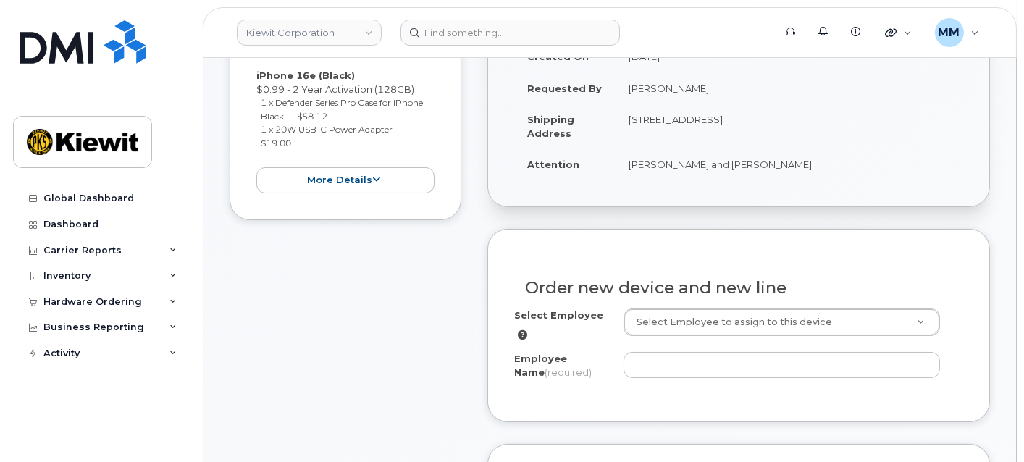
scroll to position [482, 0]
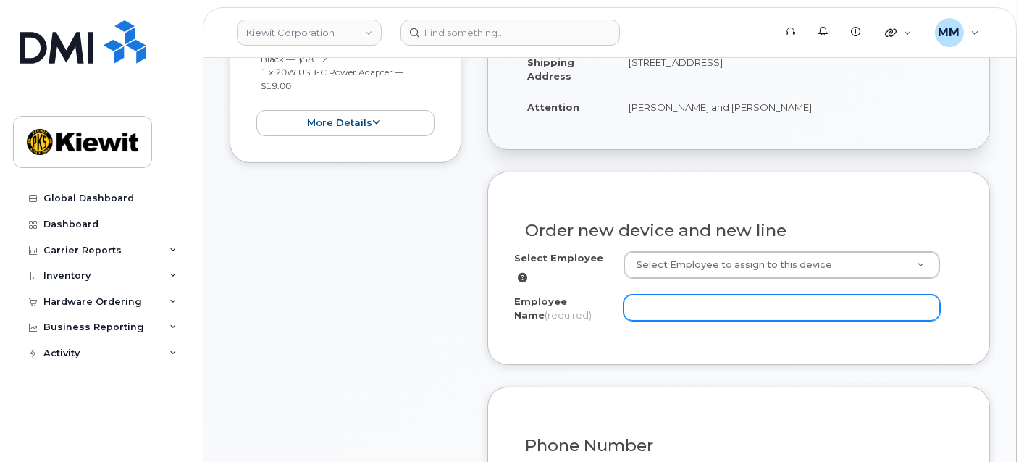
click at [726, 301] on input "Employee Name (required)" at bounding box center [782, 308] width 317 height 26
paste input "[PERSON_NAME]"
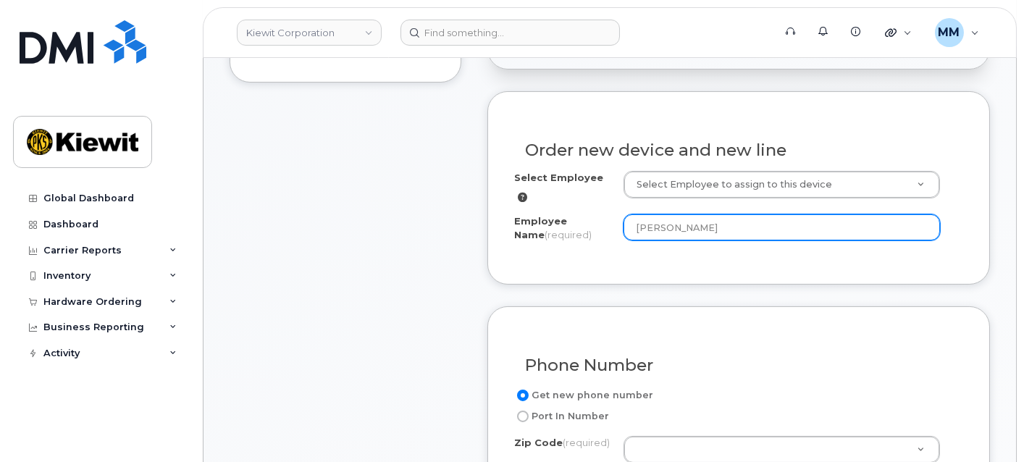
scroll to position [724, 0]
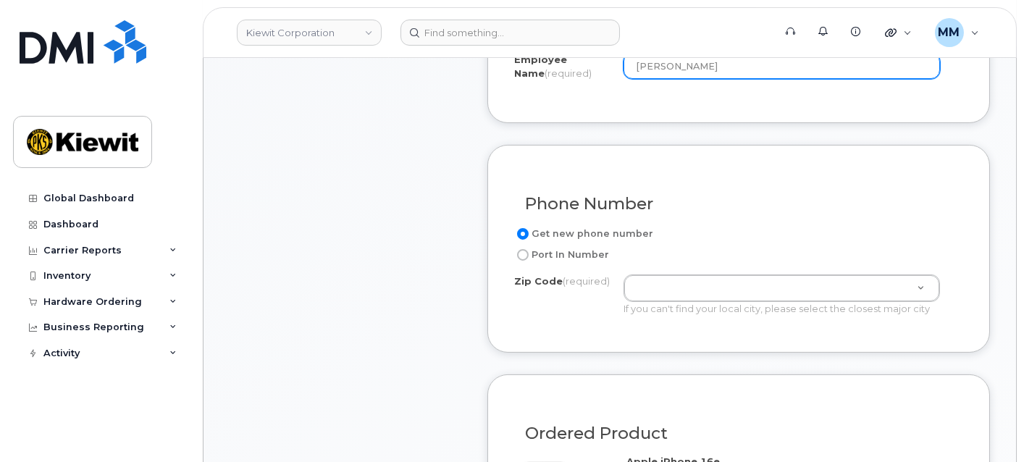
type input "[PERSON_NAME]"
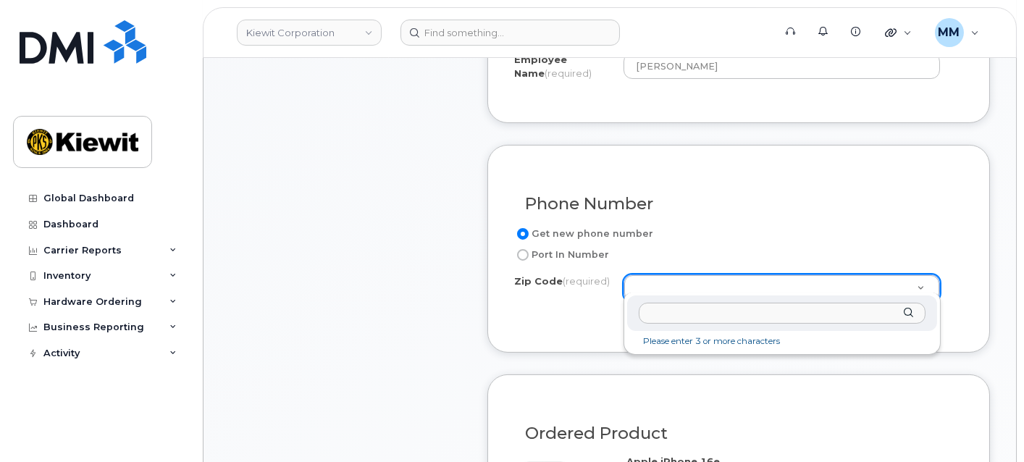
click at [709, 315] on input "Zip Code (required)" at bounding box center [782, 313] width 287 height 21
type input "98001"
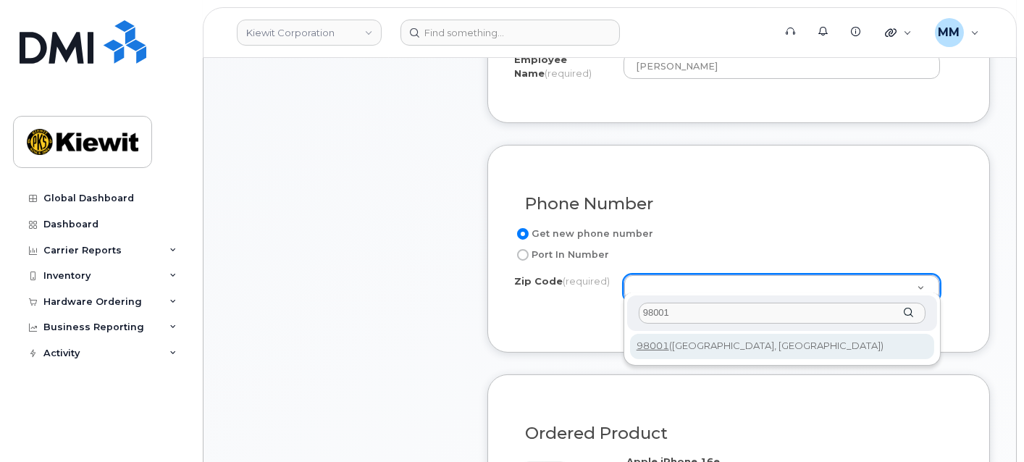
type input "98001 ([GEOGRAPHIC_DATA], [GEOGRAPHIC_DATA])"
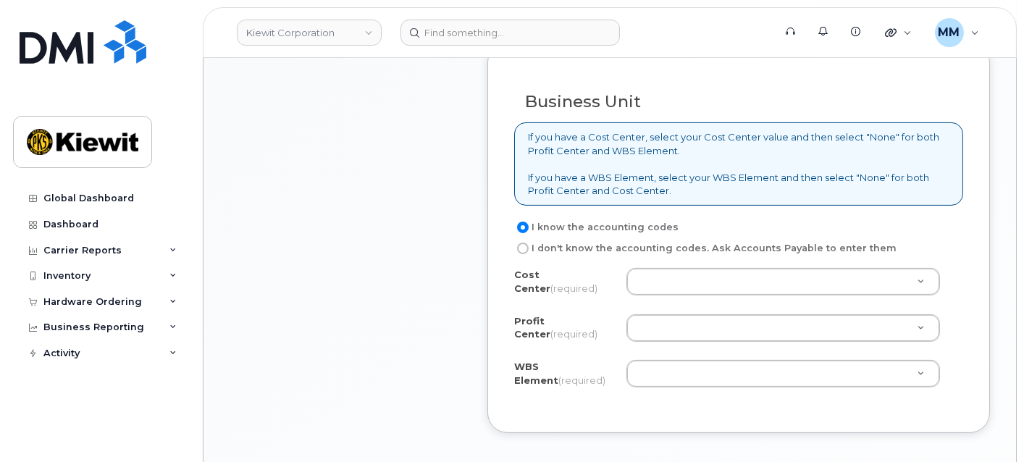
scroll to position [1287, 0]
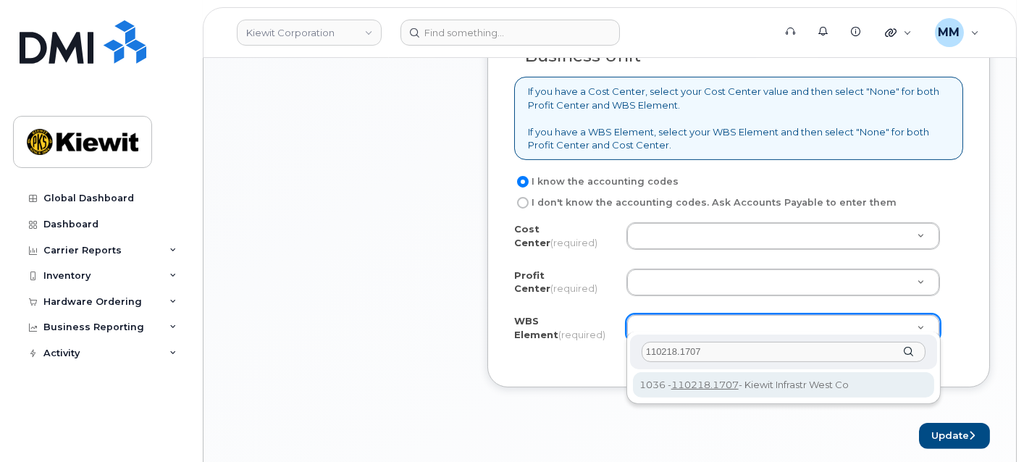
type input "110218.1707"
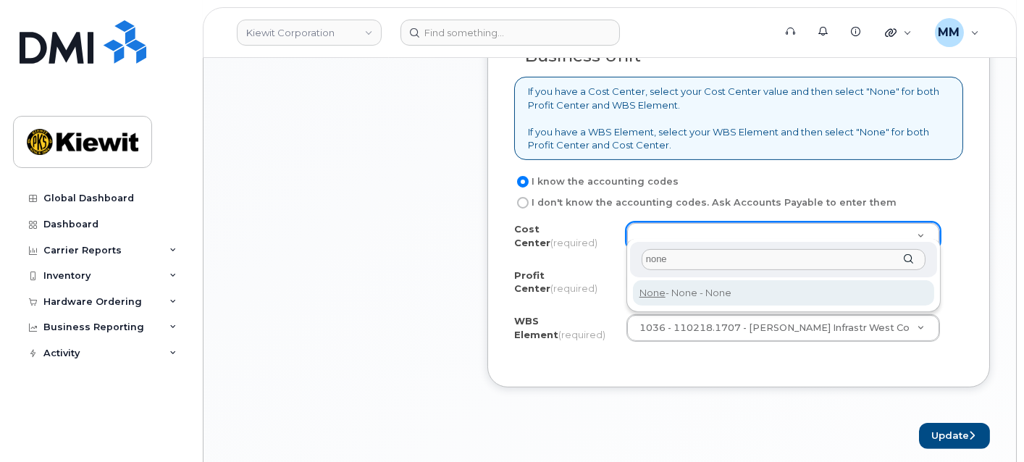
type input "none"
type input "None"
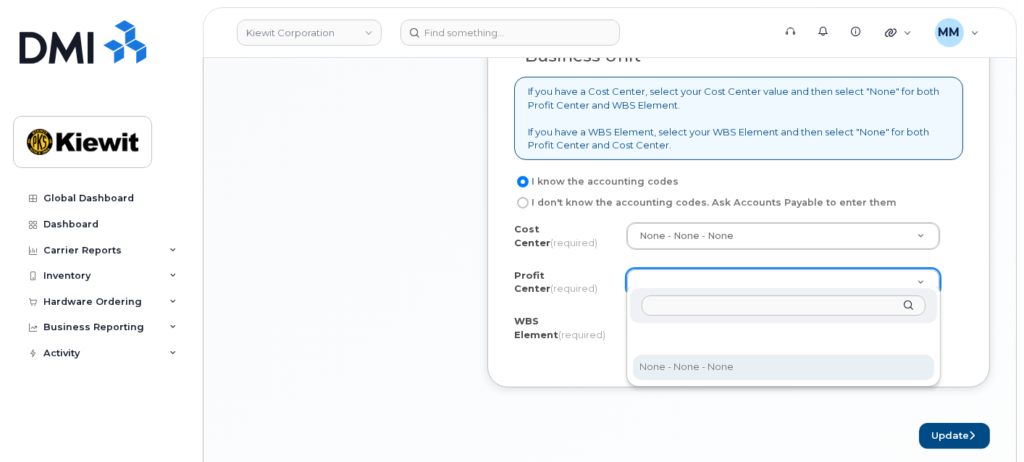
select select "None"
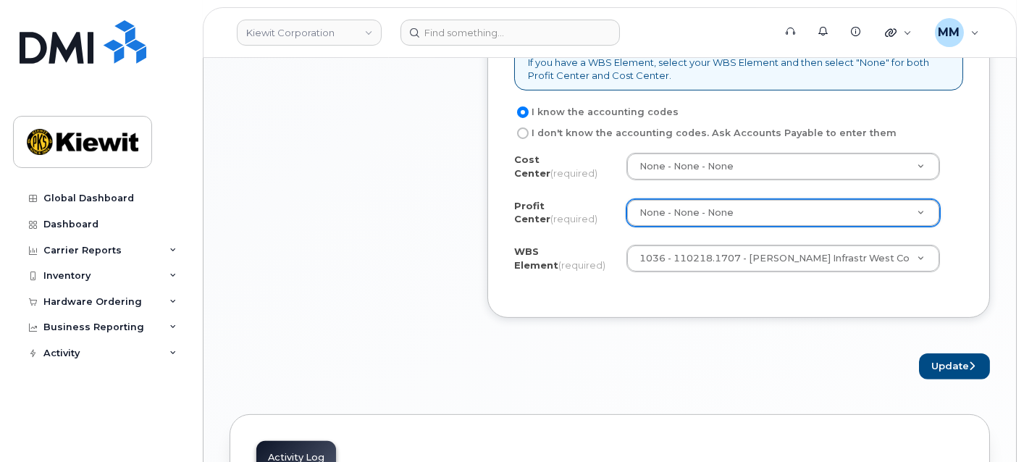
scroll to position [1367, 0]
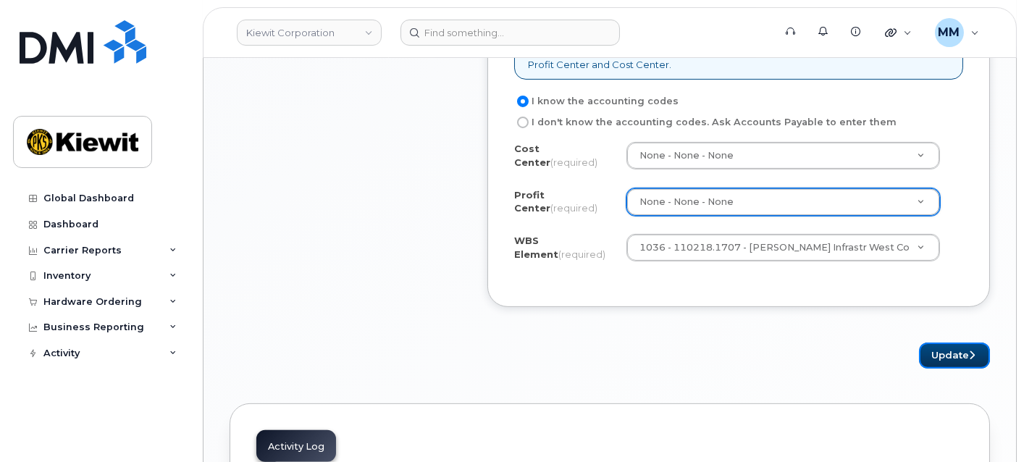
drag, startPoint x: 944, startPoint y: 344, endPoint x: 635, endPoint y: 358, distance: 308.8
click at [945, 344] on button "Update" at bounding box center [954, 356] width 71 height 27
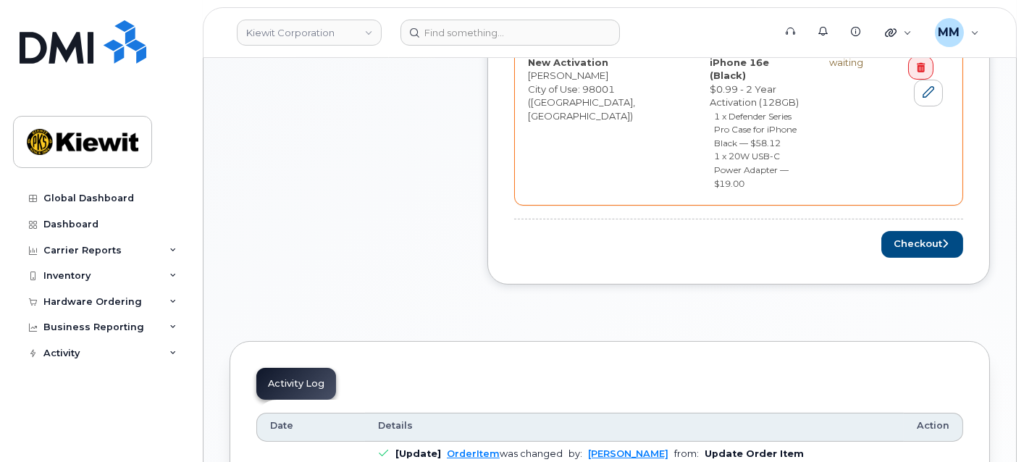
scroll to position [805, 0]
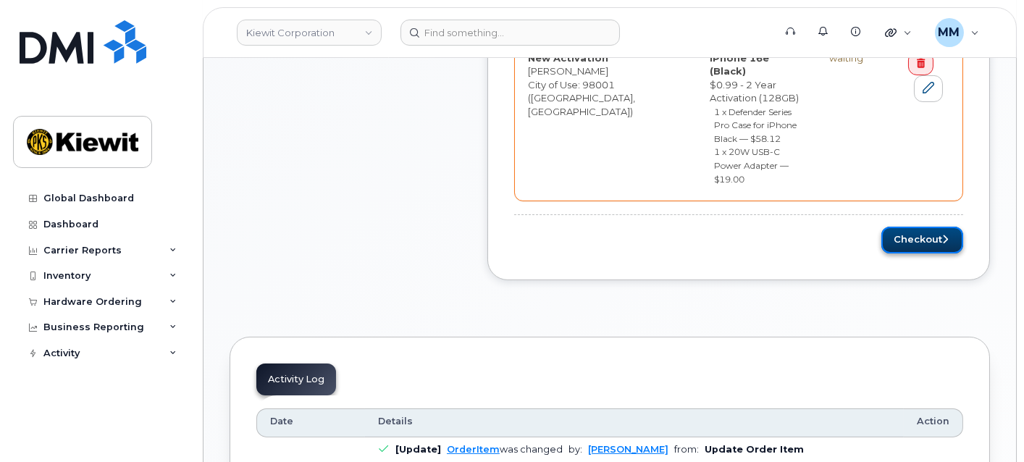
click at [916, 227] on button "Checkout" at bounding box center [922, 240] width 82 height 27
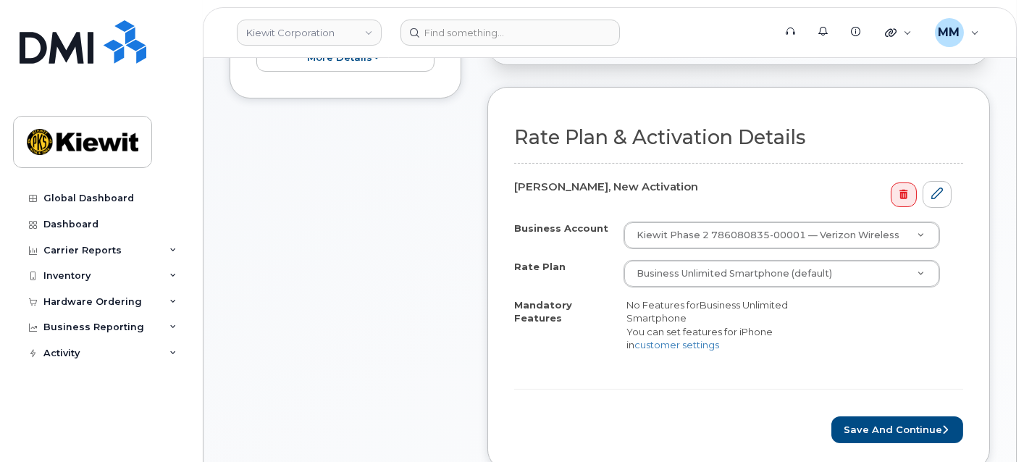
scroll to position [563, 0]
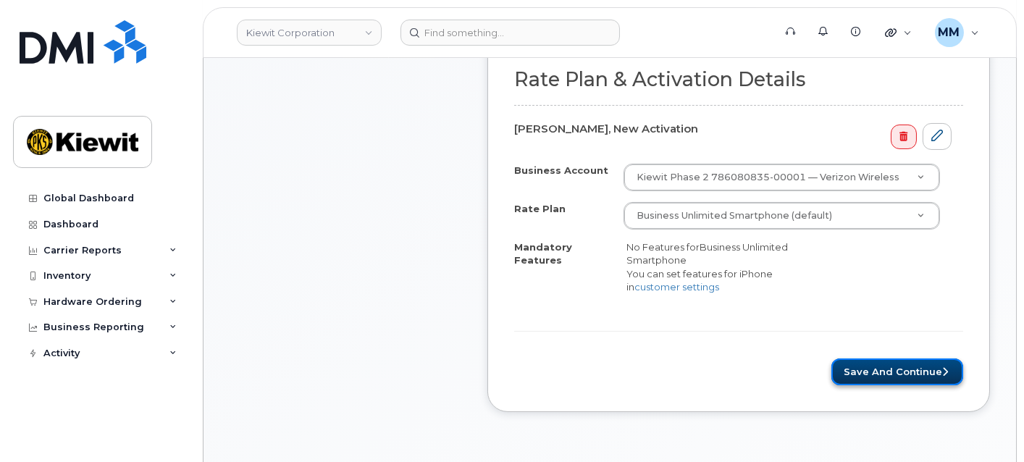
click at [864, 366] on button "Save and Continue" at bounding box center [897, 372] width 132 height 27
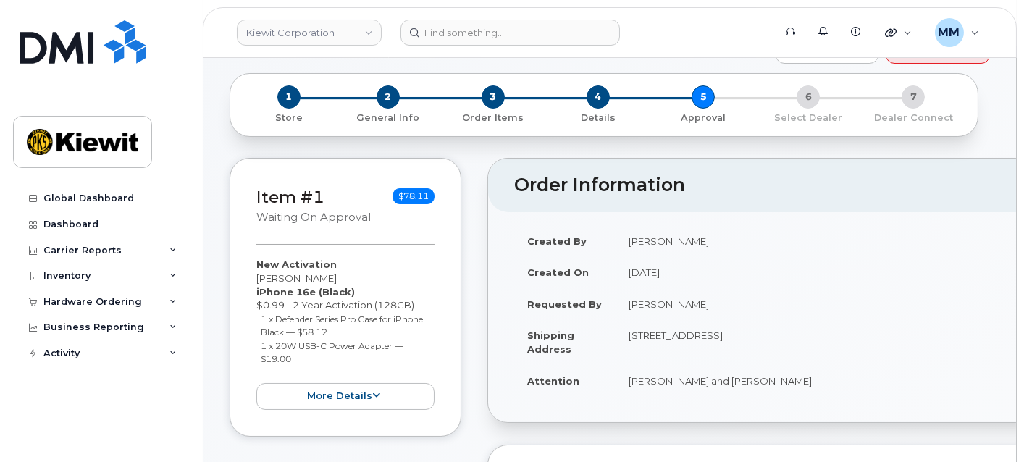
scroll to position [80, 0]
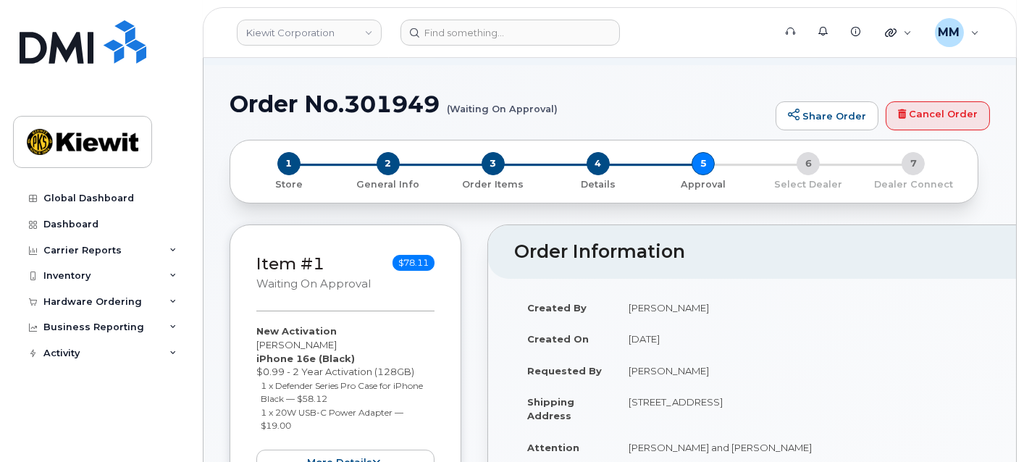
click at [418, 96] on h1 "Order No.301949 (Waiting On Approval)" at bounding box center [499, 103] width 539 height 25
copy h1 "301949"
click at [353, 23] on link "Kiewit Corporation" at bounding box center [309, 33] width 145 height 26
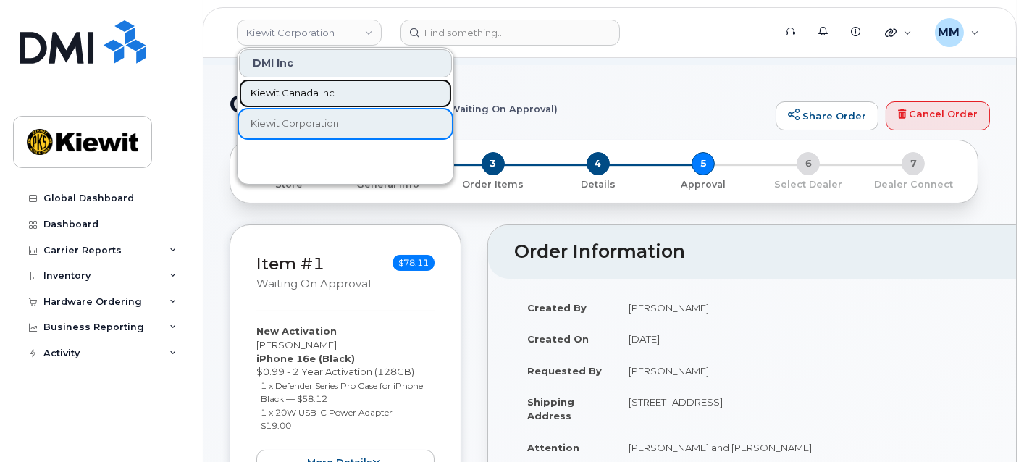
click at [332, 83] on link "Kiewit Canada Inc" at bounding box center [345, 93] width 213 height 29
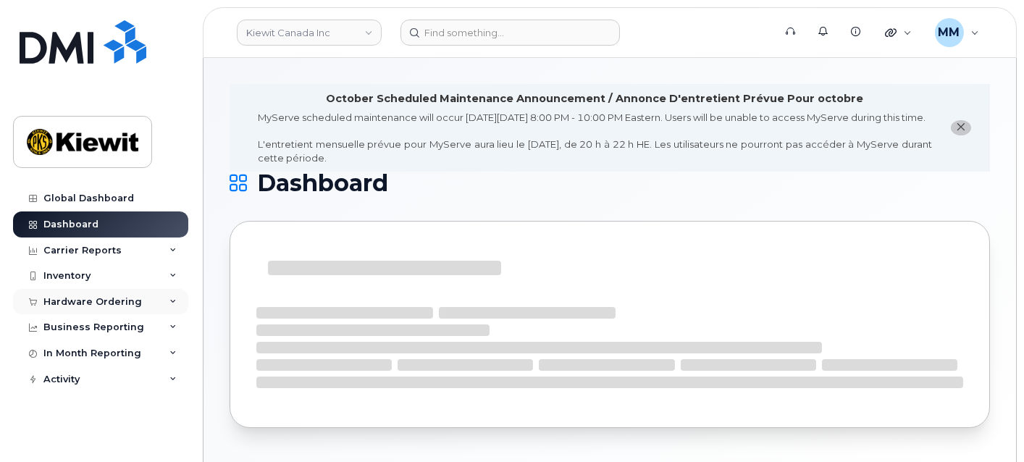
click at [92, 290] on div "Hardware Ordering" at bounding box center [100, 302] width 175 height 26
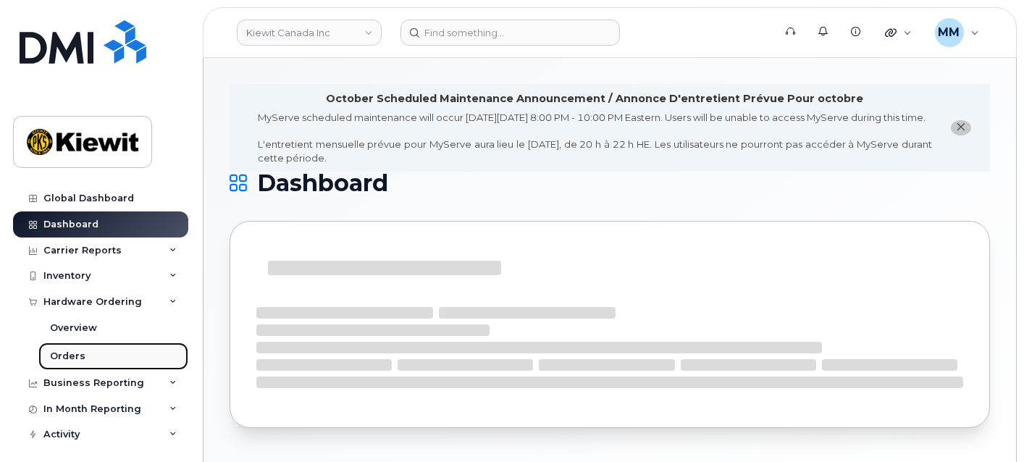
click at [72, 350] on div "Orders" at bounding box center [67, 356] width 35 height 13
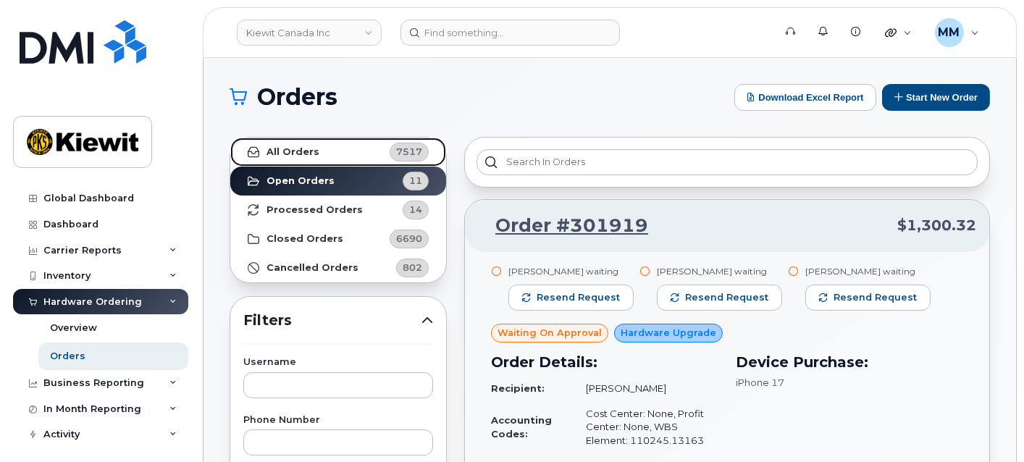
click at [341, 153] on link "All Orders 7517" at bounding box center [338, 152] width 216 height 29
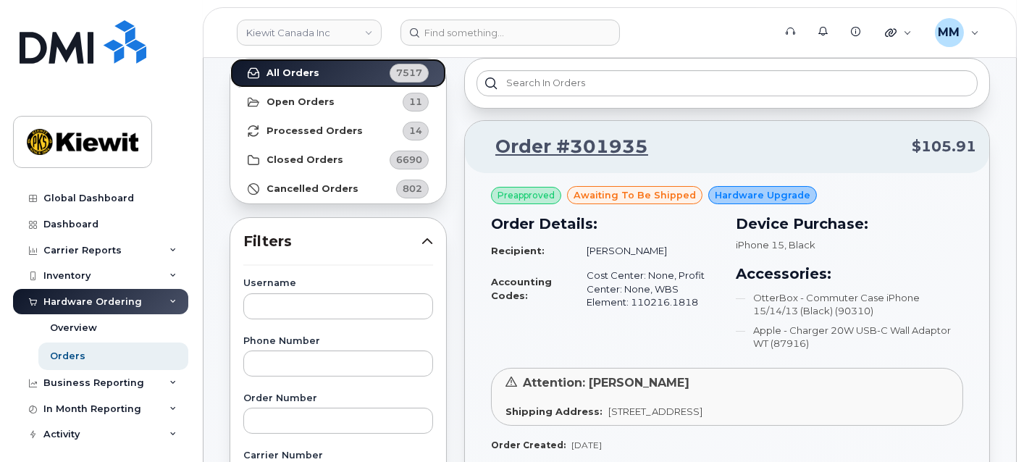
scroll to position [161, 0]
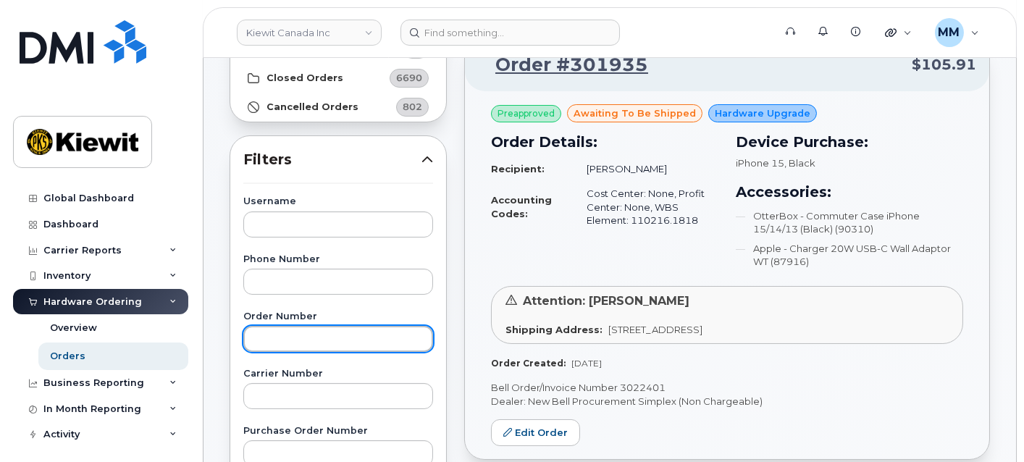
click at [291, 342] on input "text" at bounding box center [338, 339] width 190 height 26
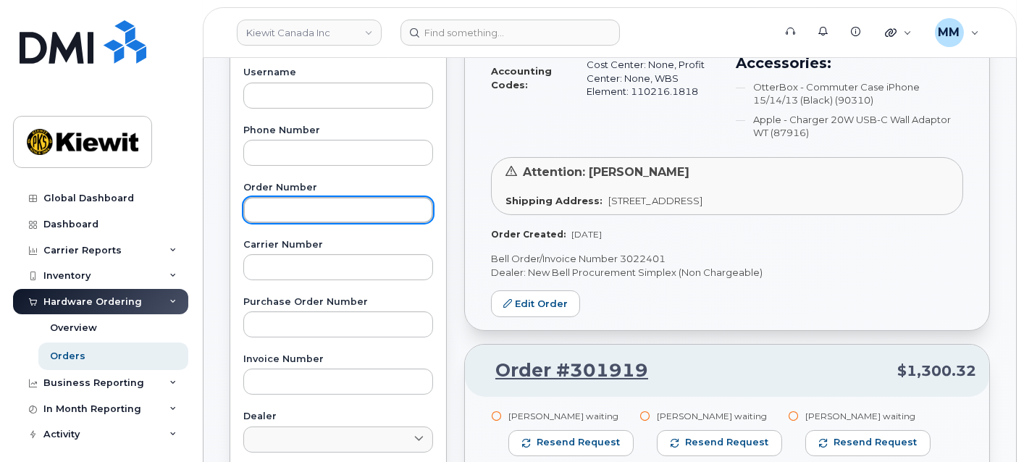
scroll to position [322, 0]
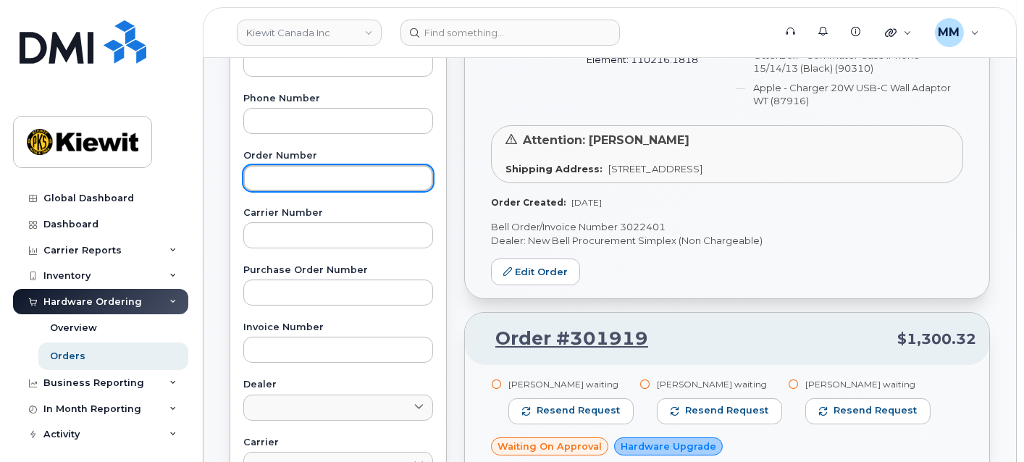
click at [303, 181] on input "text" at bounding box center [338, 178] width 190 height 26
type input "300792"
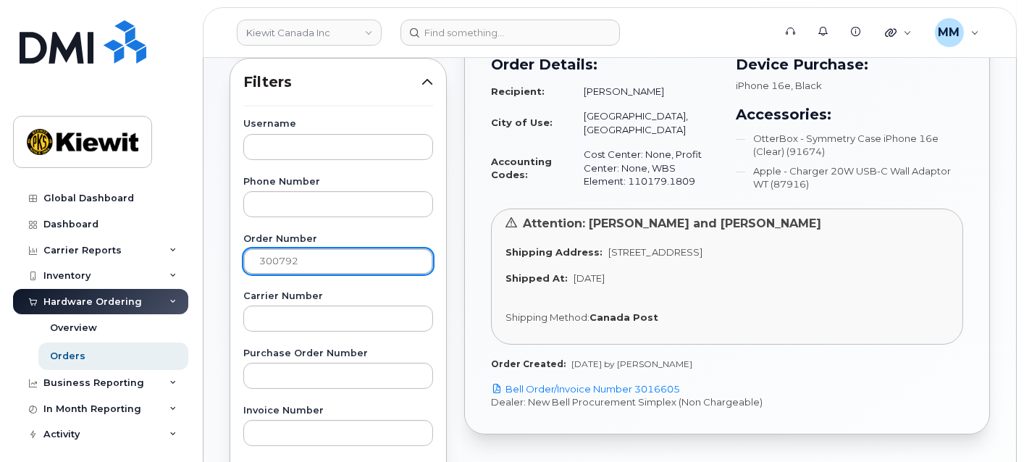
scroll to position [241, 0]
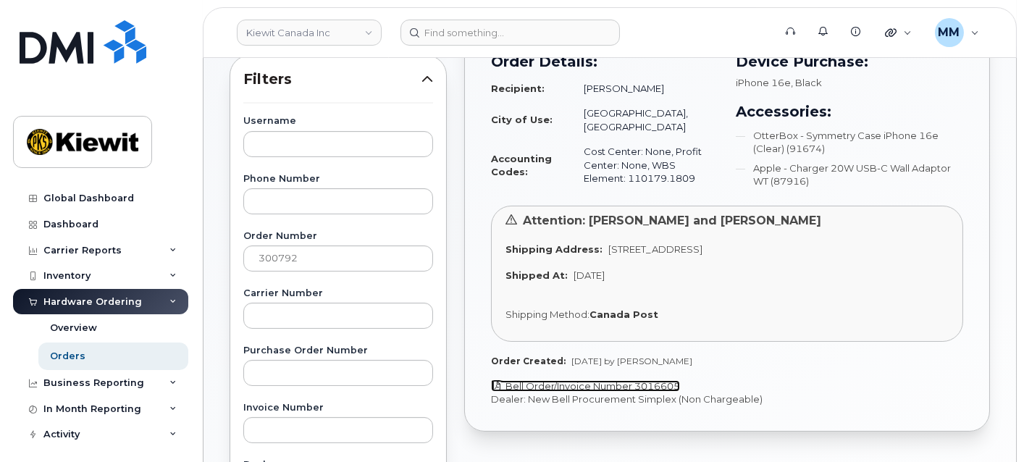
click at [656, 384] on link "Bell Order/Invoice Number 3016605" at bounding box center [585, 386] width 189 height 12
